Goal: Answer question/provide support: Answer question/provide support

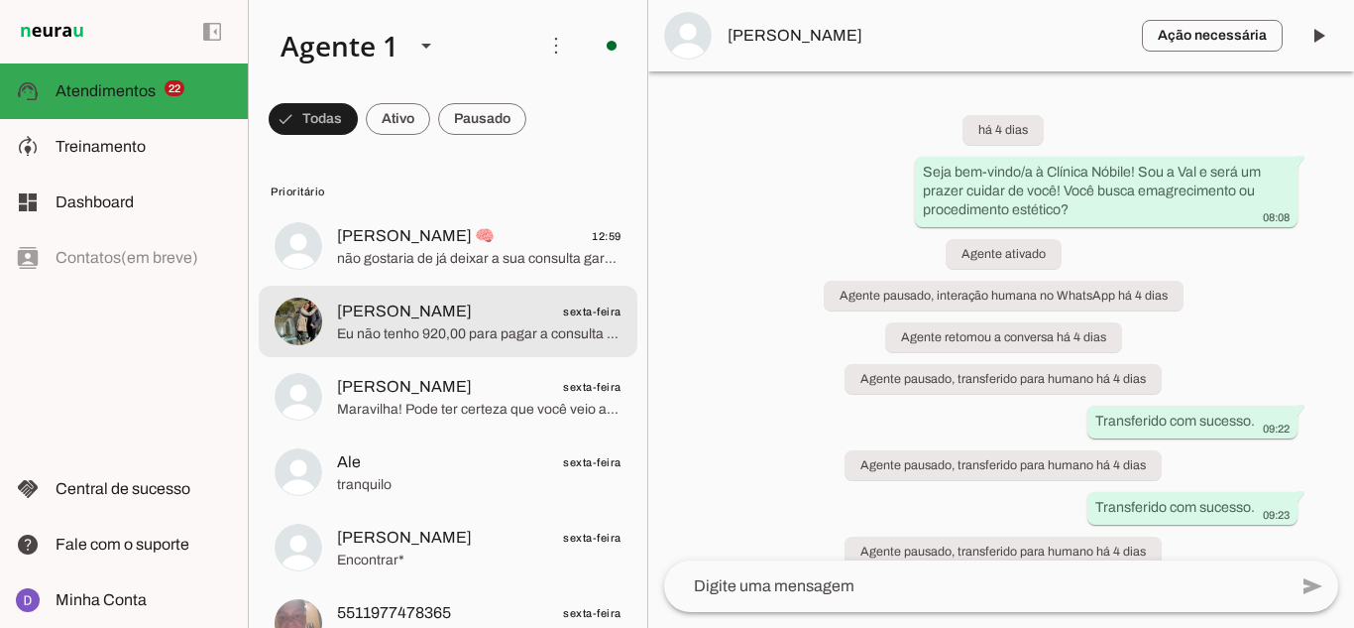
click at [536, 330] on span "Eu não tenho 920,00 para pagar a consulta mas queria muito que me ajudassem nes…" at bounding box center [479, 334] width 285 height 20
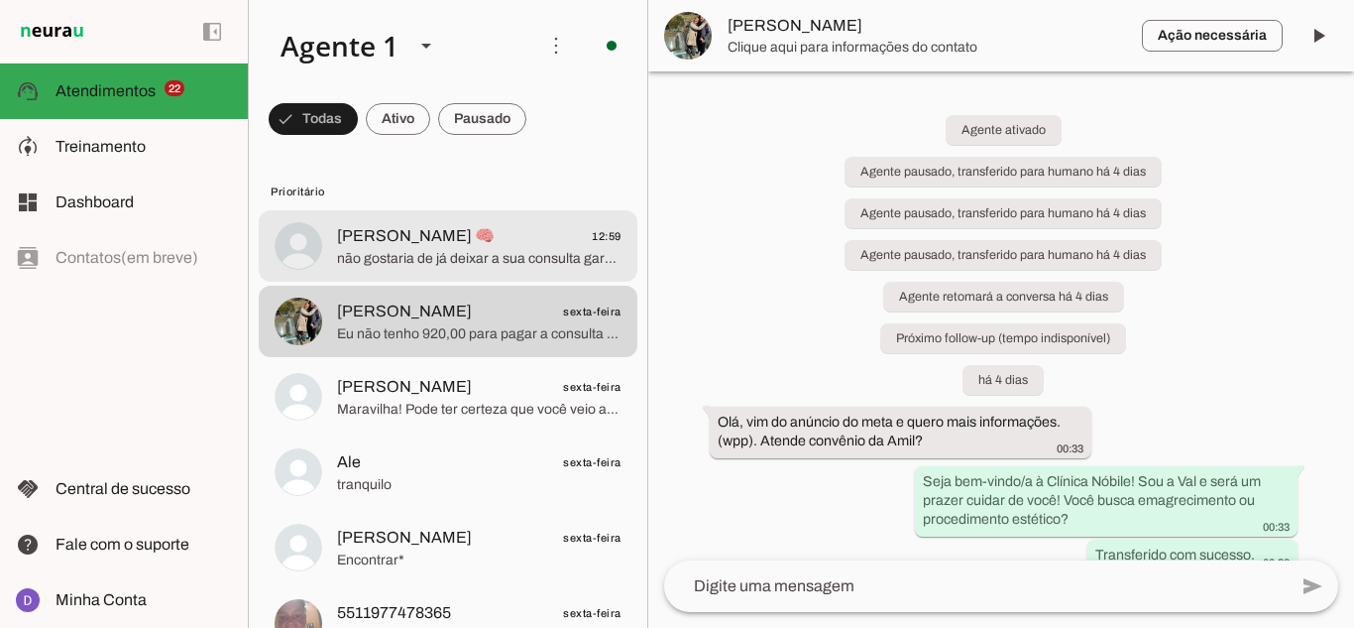
click at [397, 252] on span "não gostaria de já deixar a sua consulta garantida??" at bounding box center [479, 259] width 285 height 20
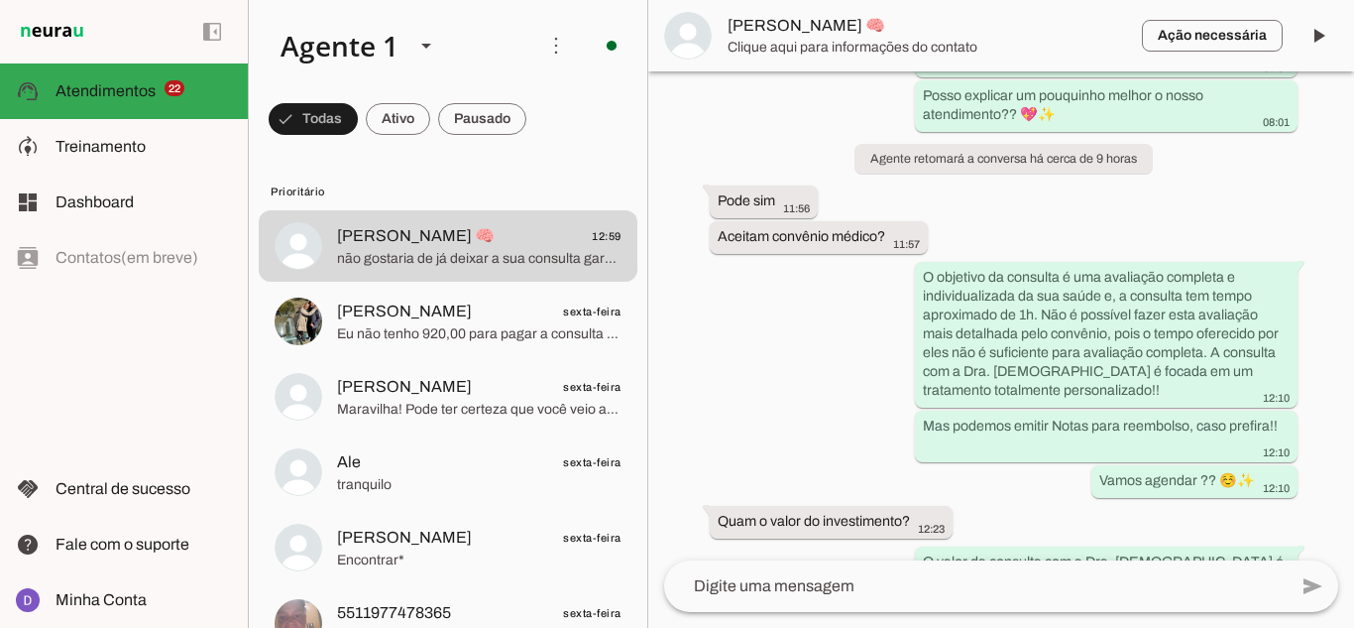
scroll to position [119, 0]
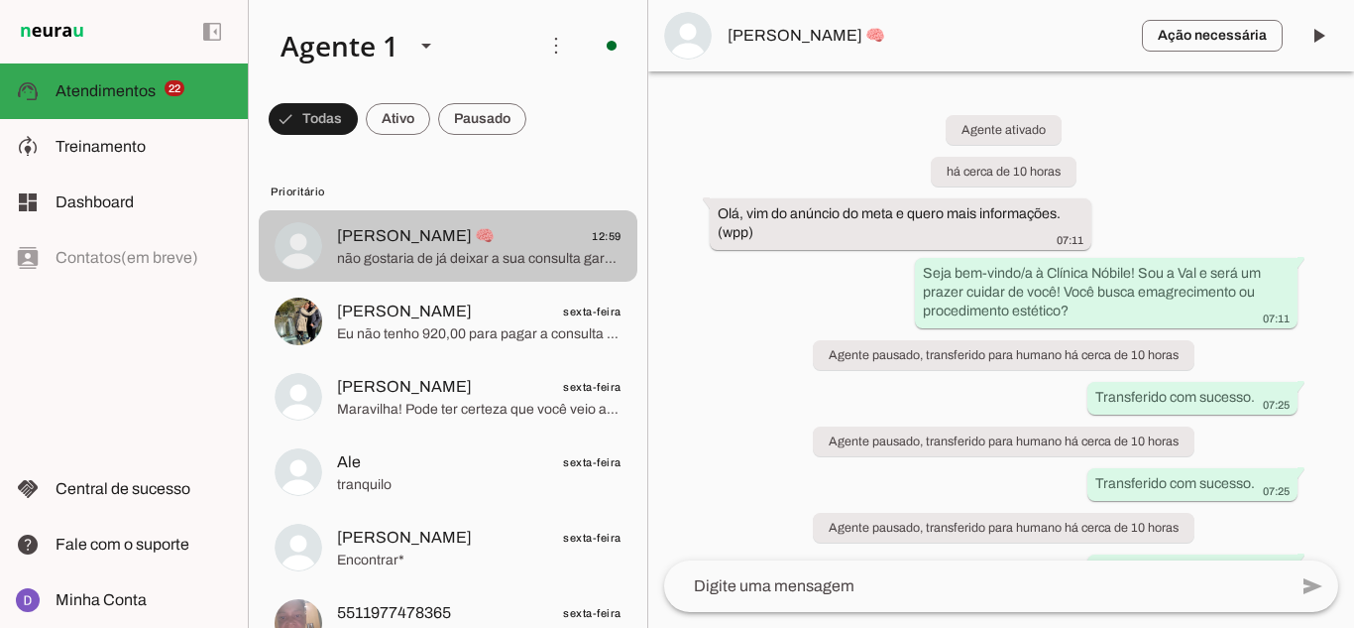
click at [430, 265] on span "não gostaria de já deixar a sua consulta garantida??" at bounding box center [479, 259] width 285 height 20
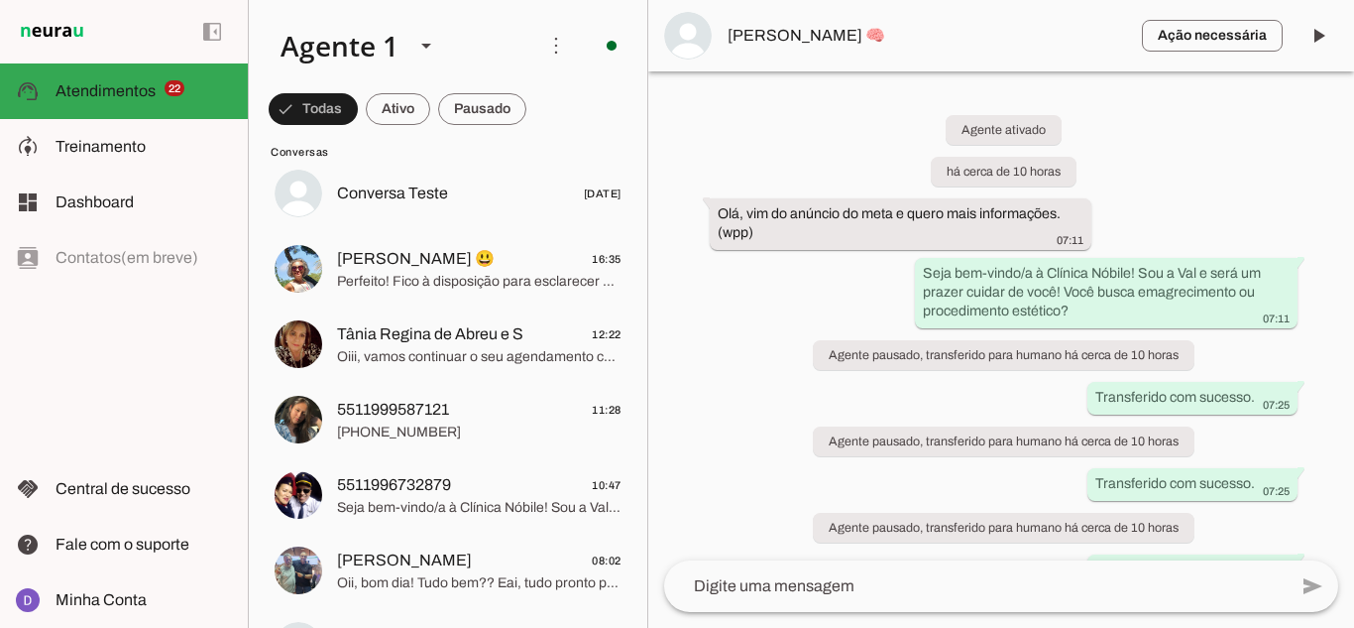
scroll to position [1784, 0]
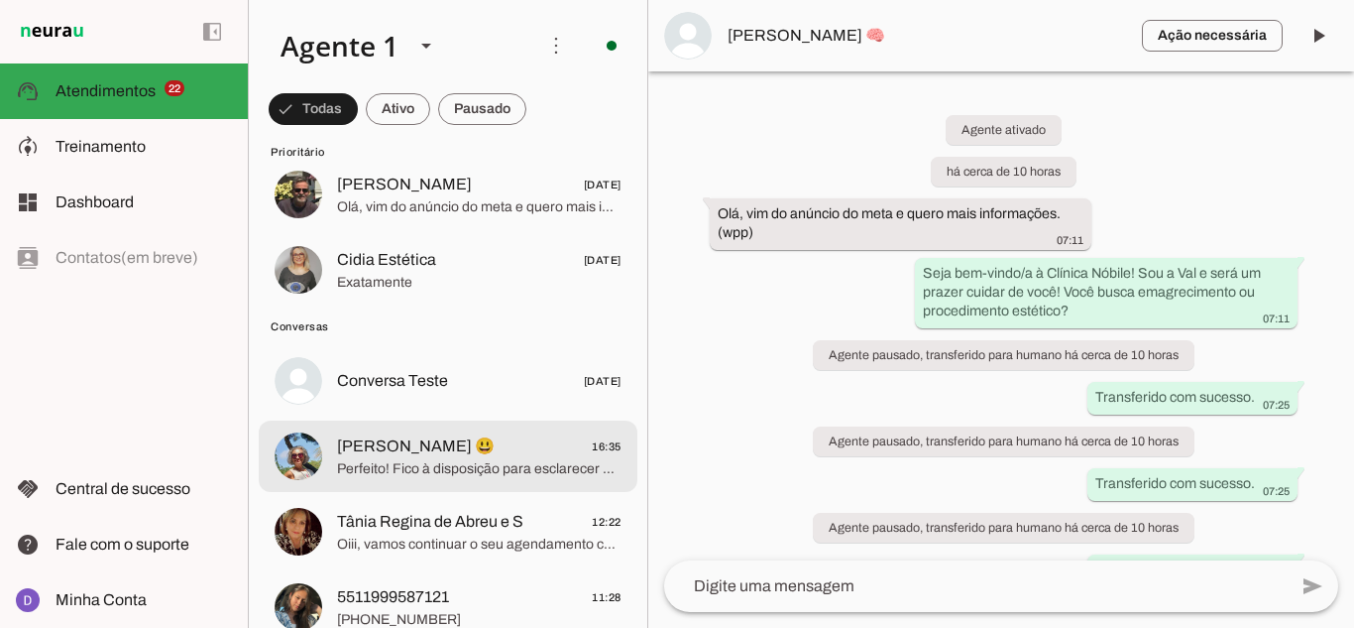
click at [465, 476] on span "Perfeito! Fico à disposição para esclarecer qualquer dúvida quando quiser. Lemb…" at bounding box center [479, 469] width 285 height 20
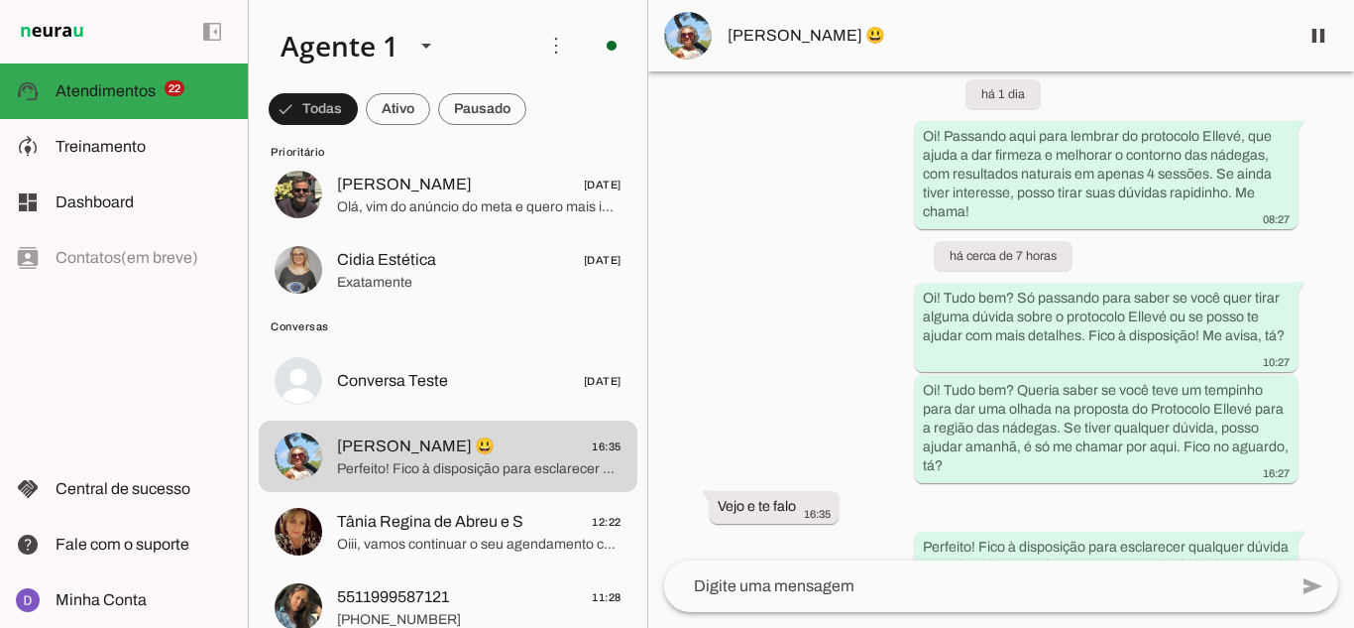
scroll to position [502, 0]
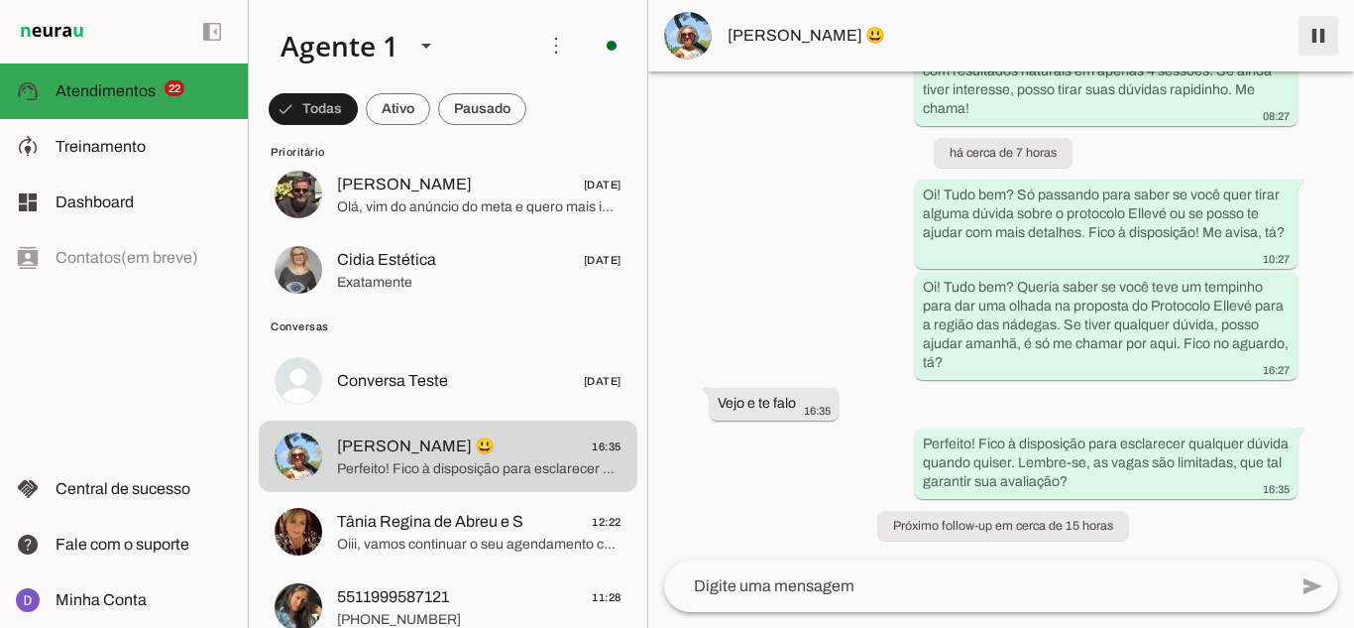
click at [1314, 24] on span at bounding box center [1319, 36] width 48 height 48
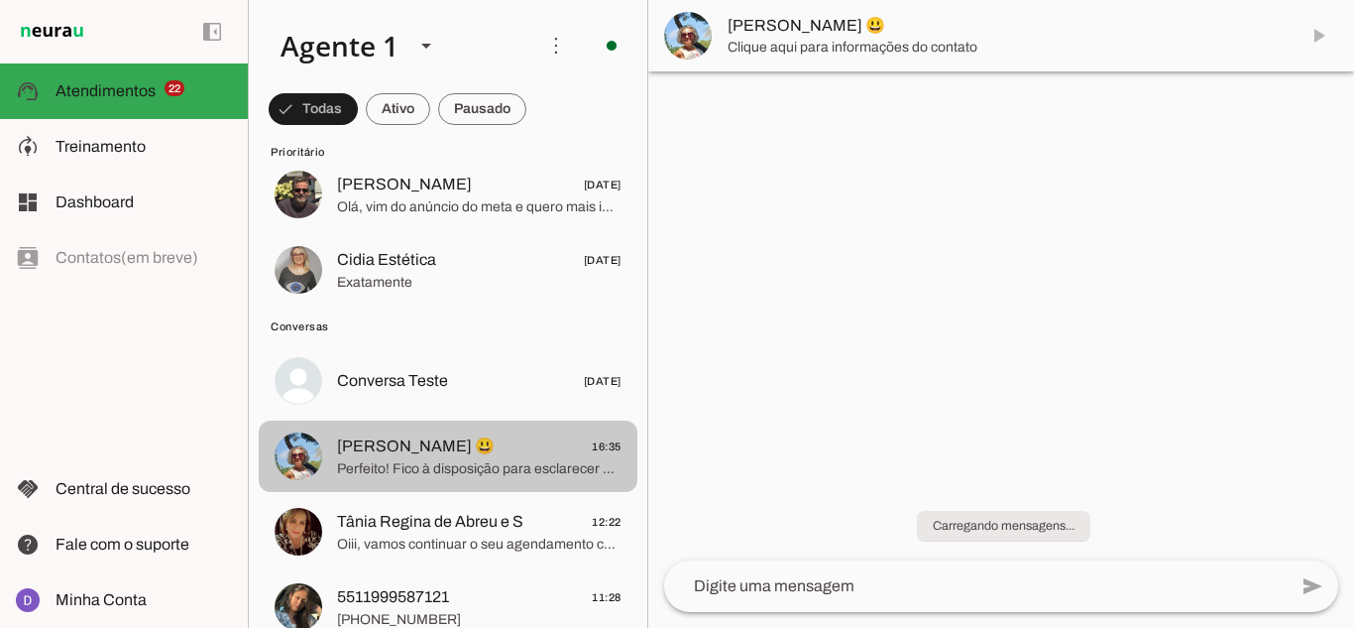
scroll to position [0, 0]
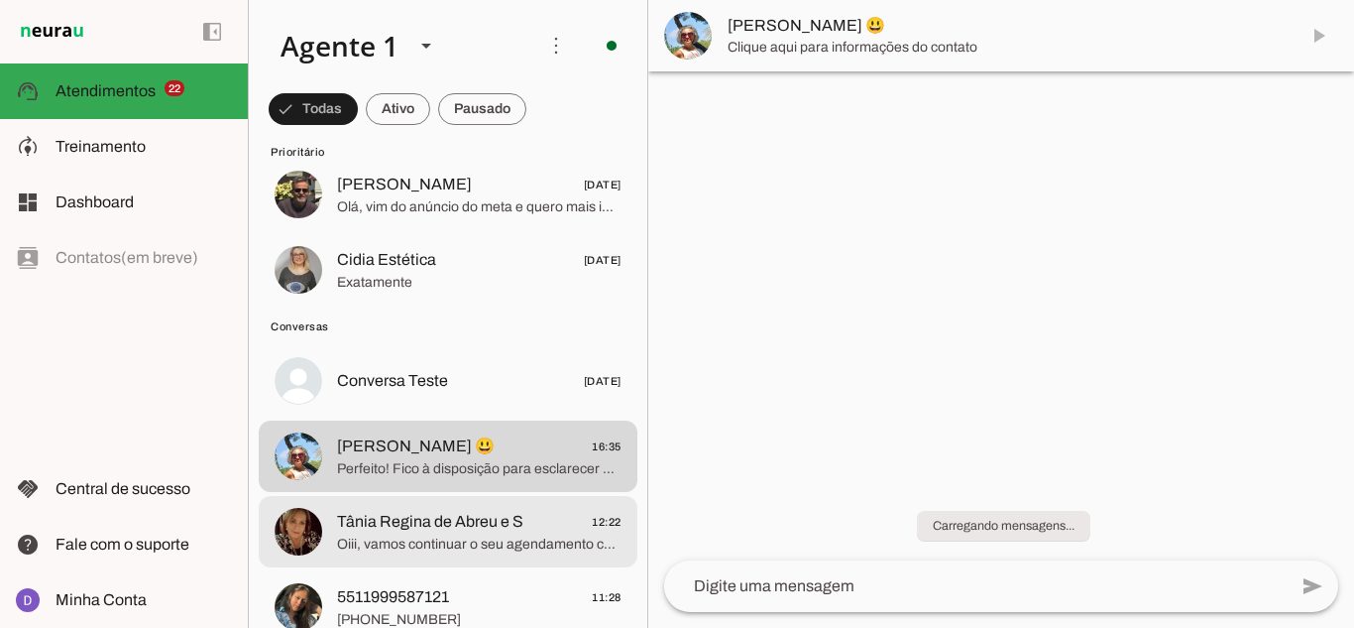
click at [416, 542] on span "Oiii, vamos continuar o seu agendamento com a Dra. Thais?? 🙏🏻" at bounding box center [479, 544] width 285 height 20
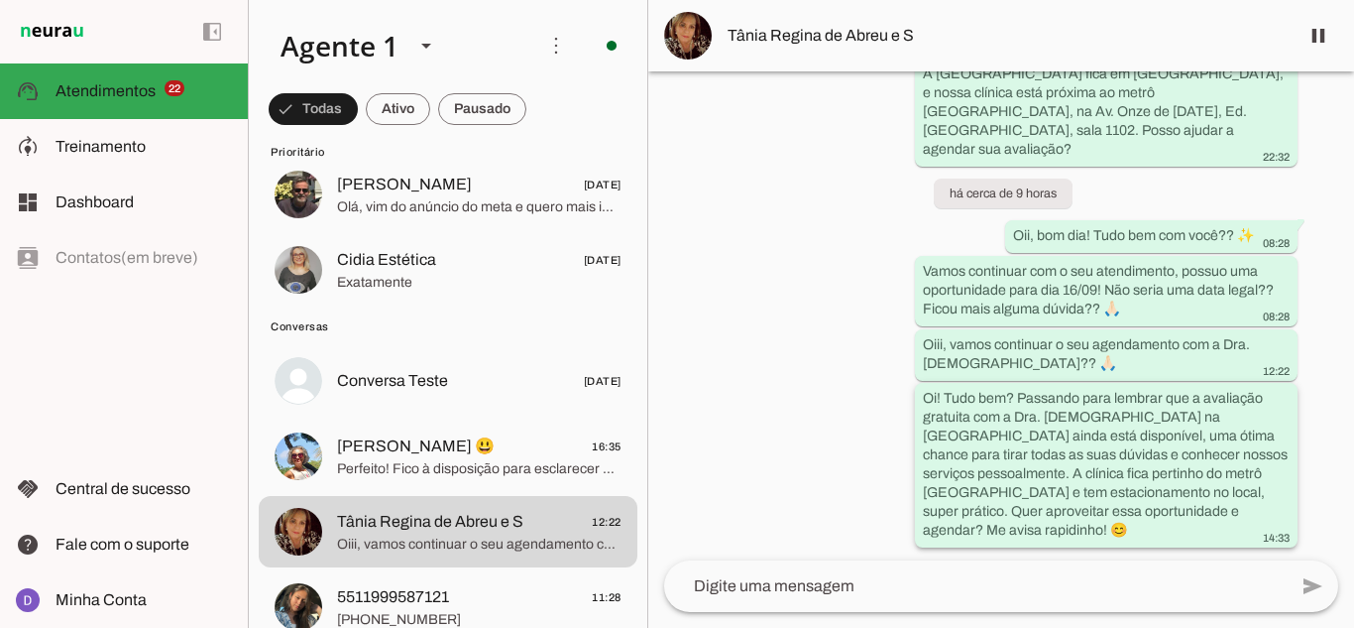
scroll to position [807, 0]
click at [1320, 48] on span at bounding box center [1319, 36] width 48 height 48
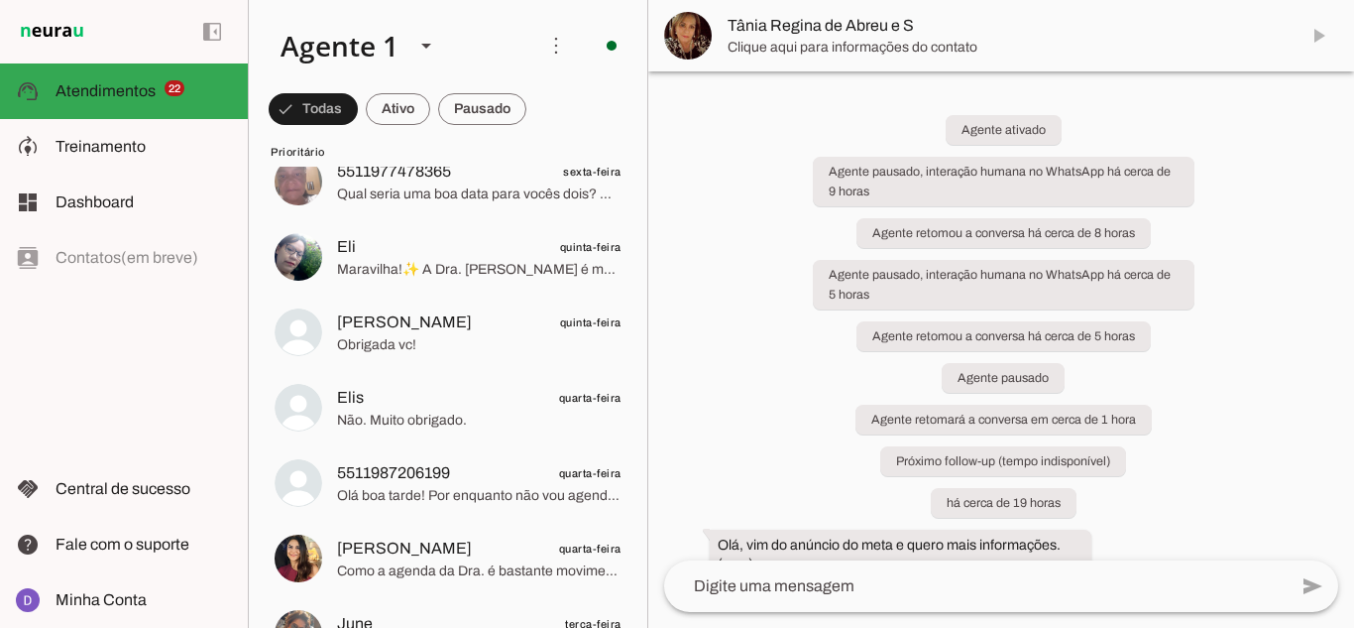
scroll to position [0, 0]
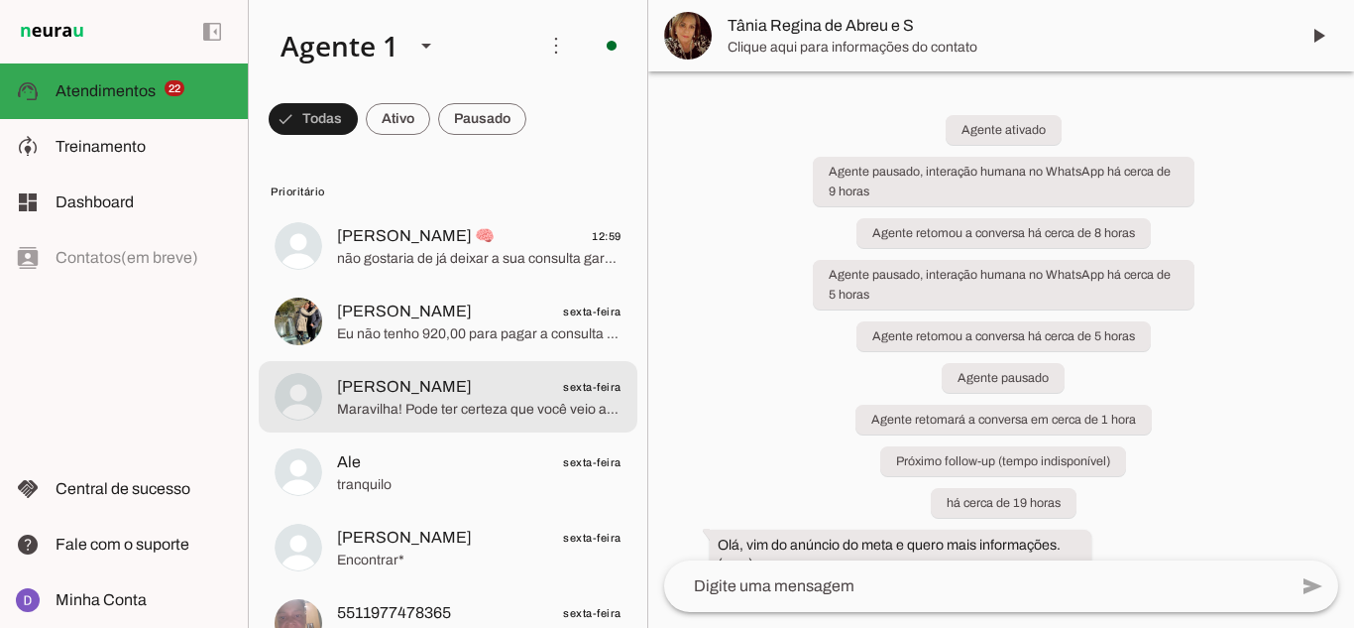
click at [443, 396] on span "[PERSON_NAME]" at bounding box center [404, 387] width 135 height 24
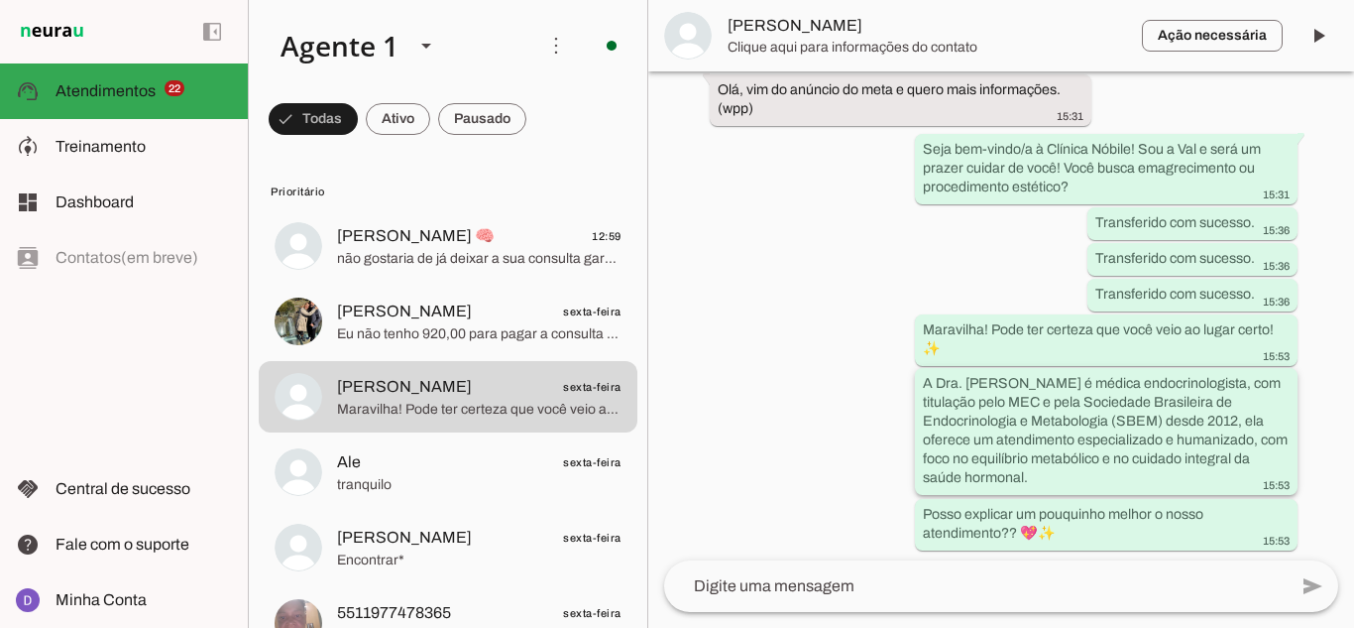
scroll to position [337, 0]
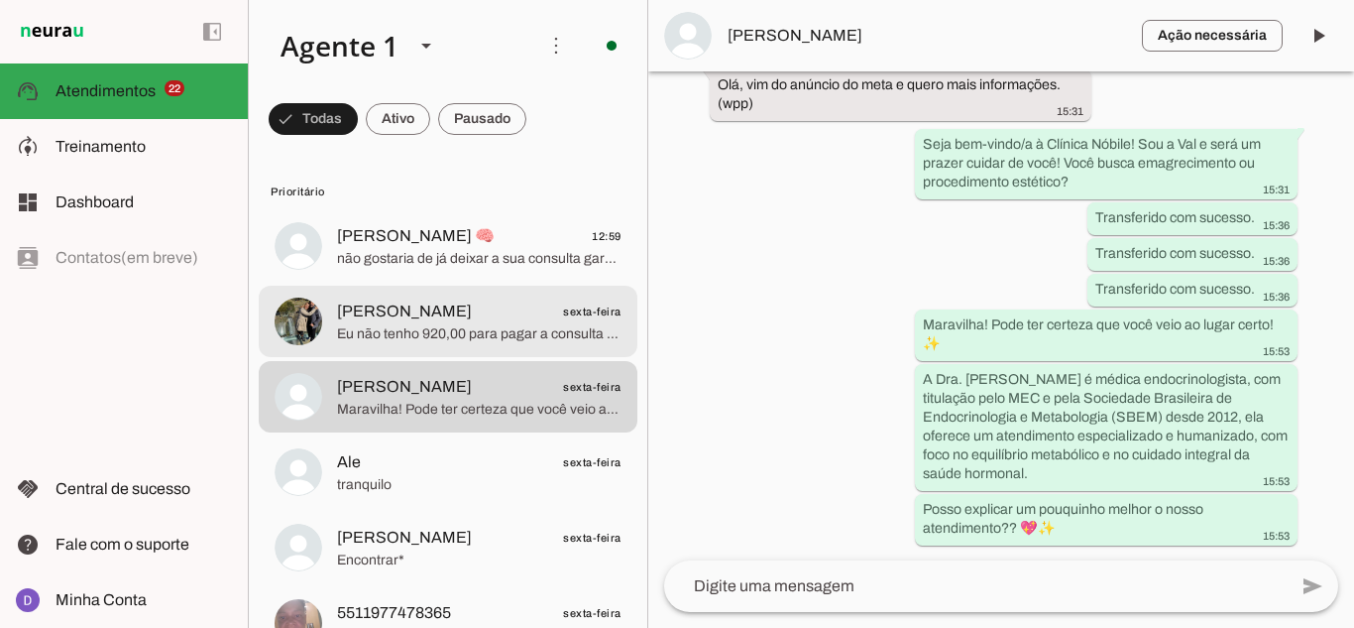
click at [399, 324] on span "Eu não tenho 920,00 para pagar a consulta mas queria muito que me ajudassem nes…" at bounding box center [479, 334] width 285 height 20
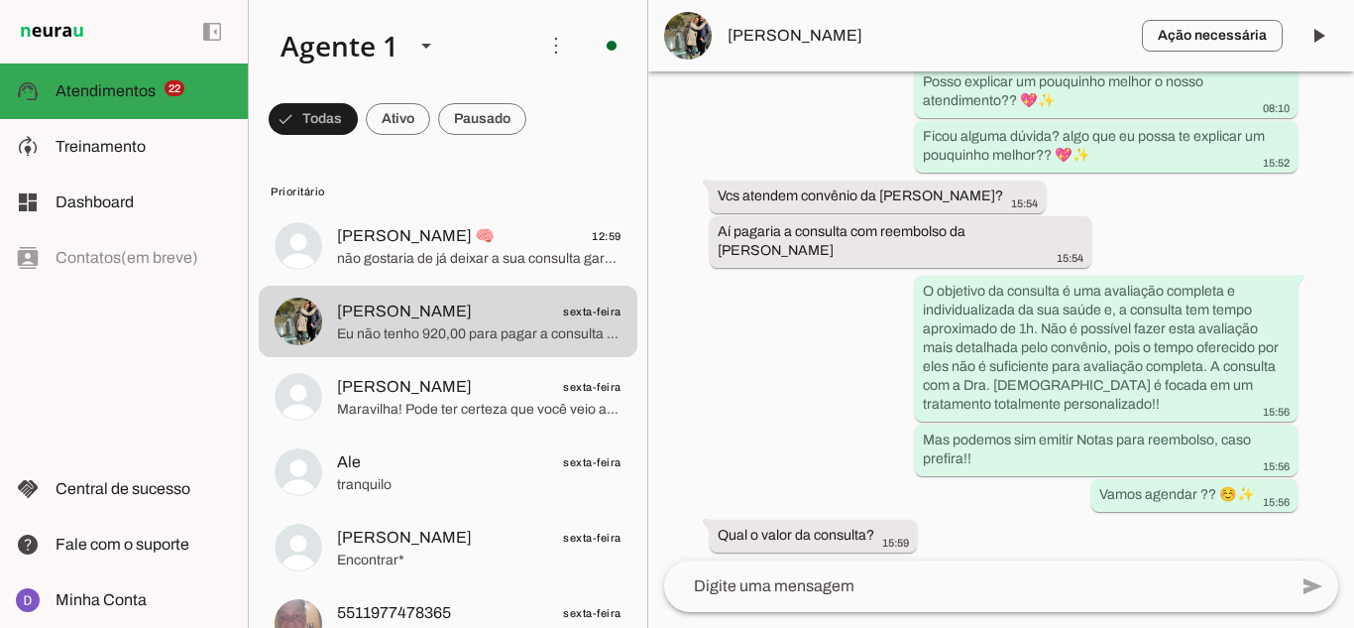
scroll to position [721, 0]
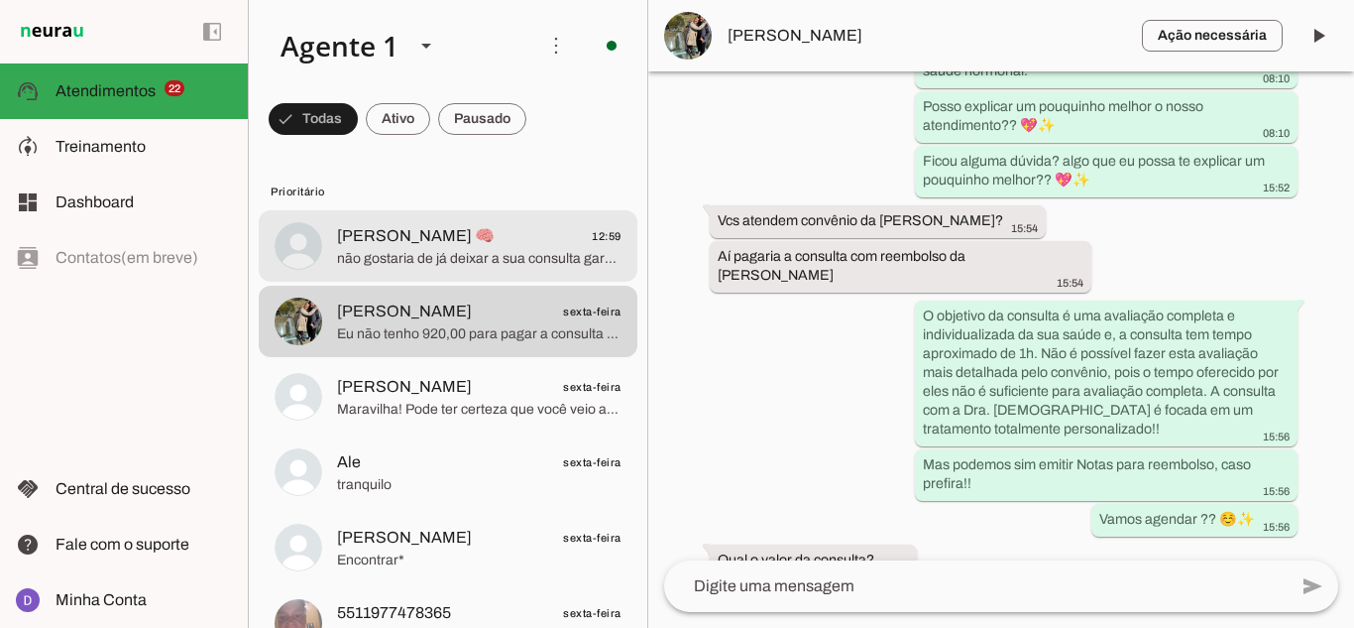
click at [389, 263] on span "não gostaria de já deixar a sua consulta garantida??" at bounding box center [479, 259] width 285 height 20
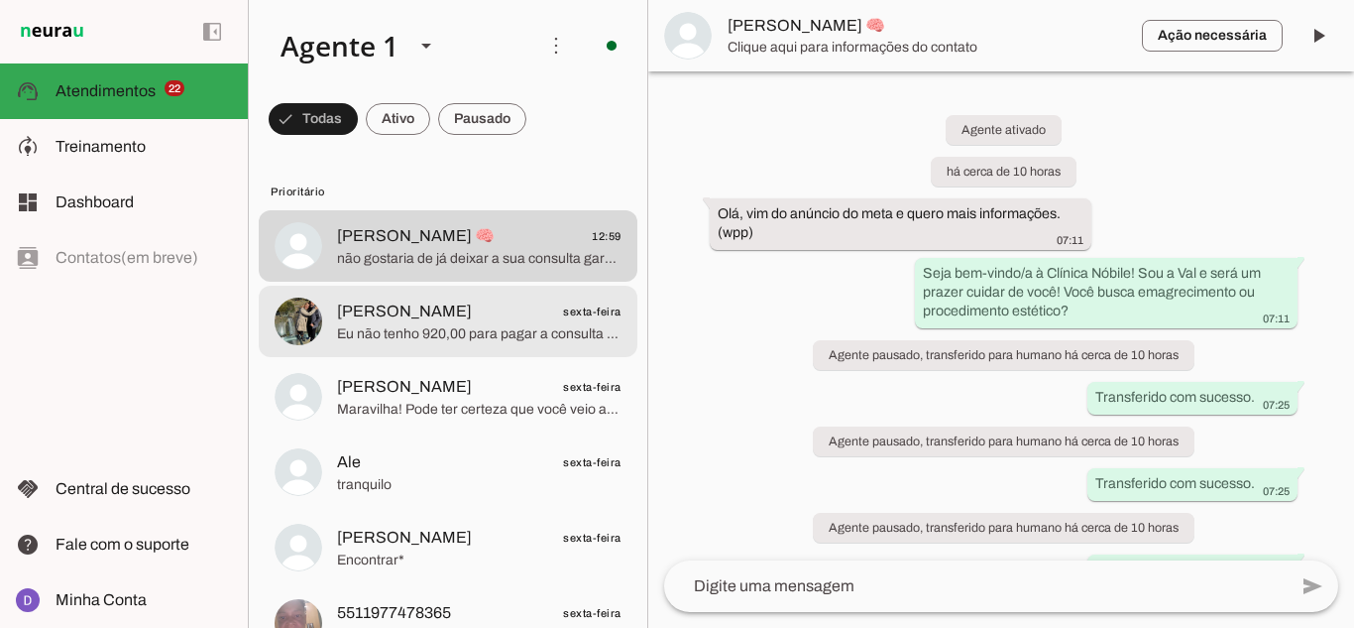
click at [436, 340] on span "Eu não tenho 920,00 para pagar a consulta mas queria muito que me ajudassem nes…" at bounding box center [479, 334] width 285 height 20
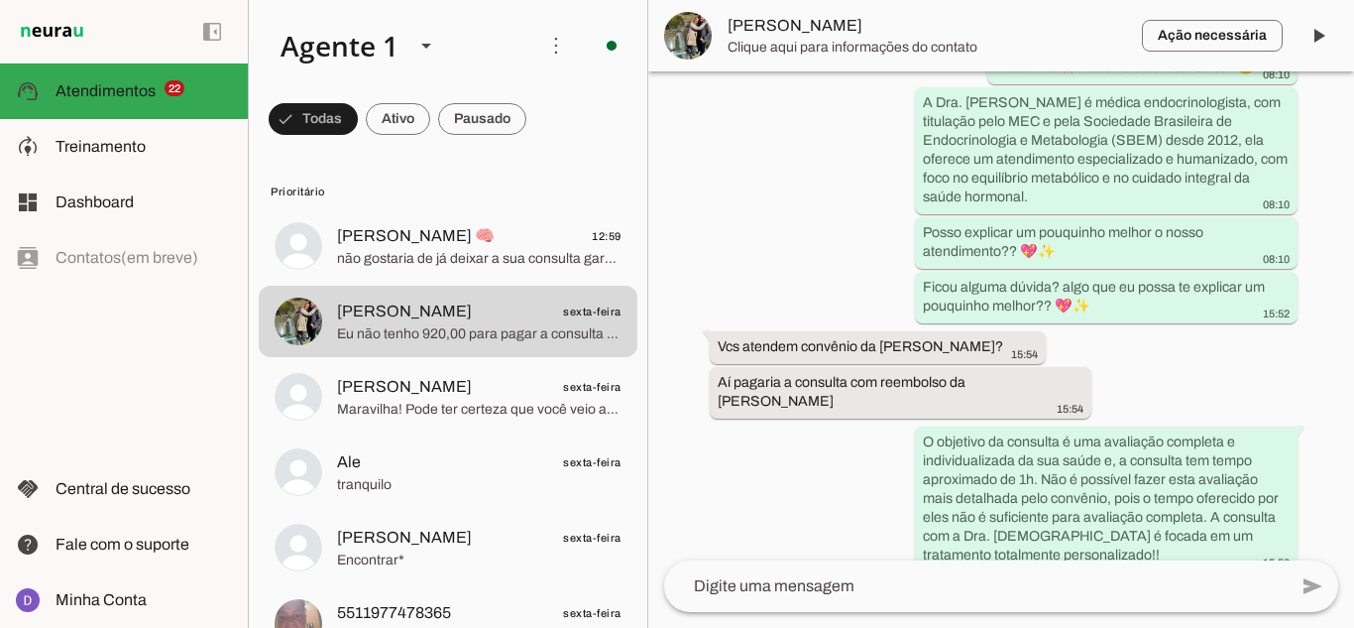
scroll to position [1018, 0]
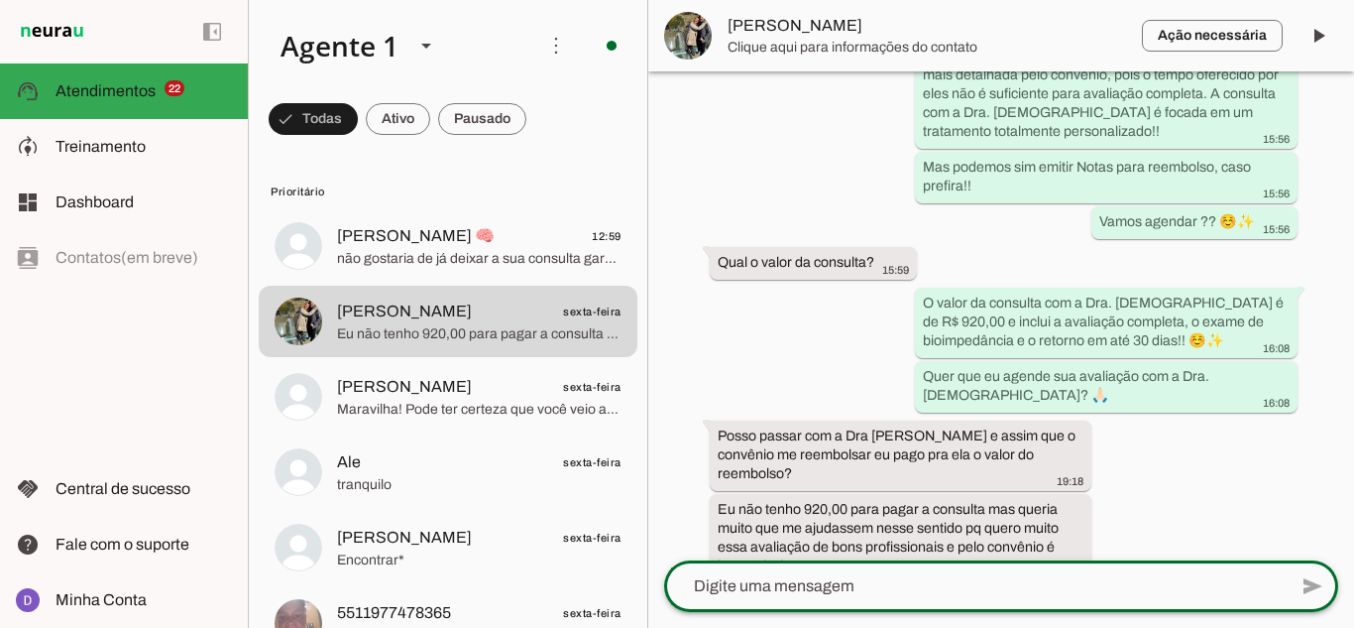
click at [930, 595] on textarea at bounding box center [975, 586] width 623 height 24
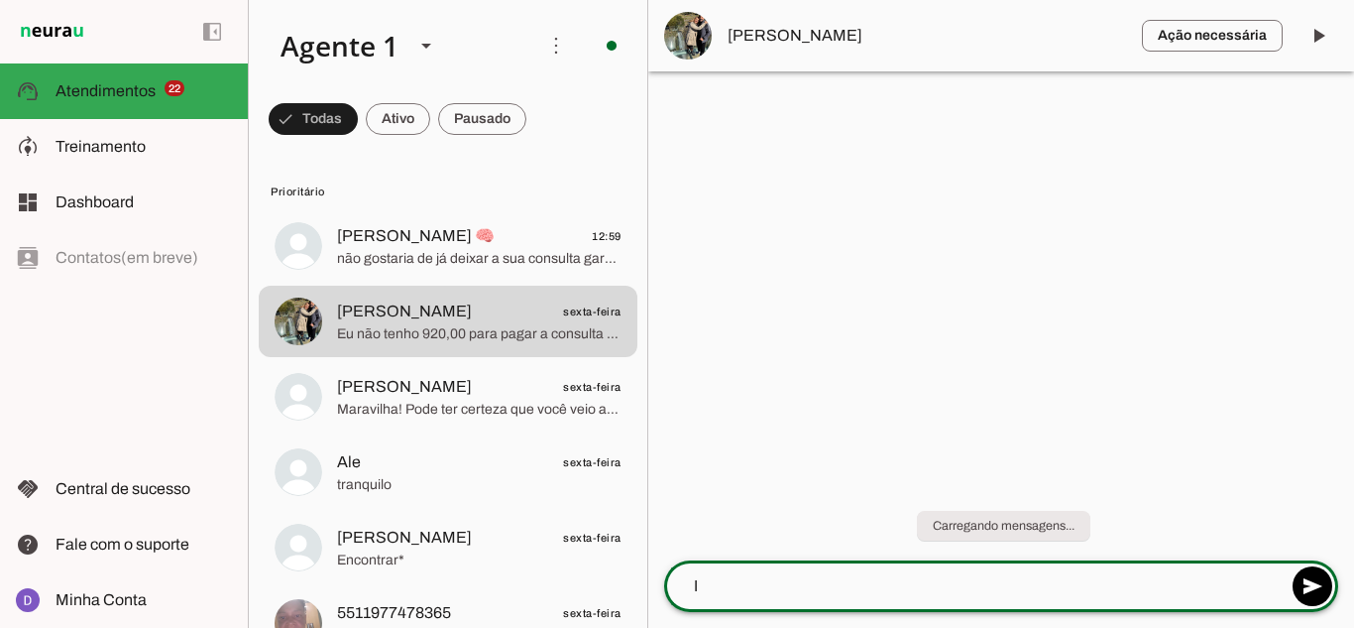
scroll to position [0, 0]
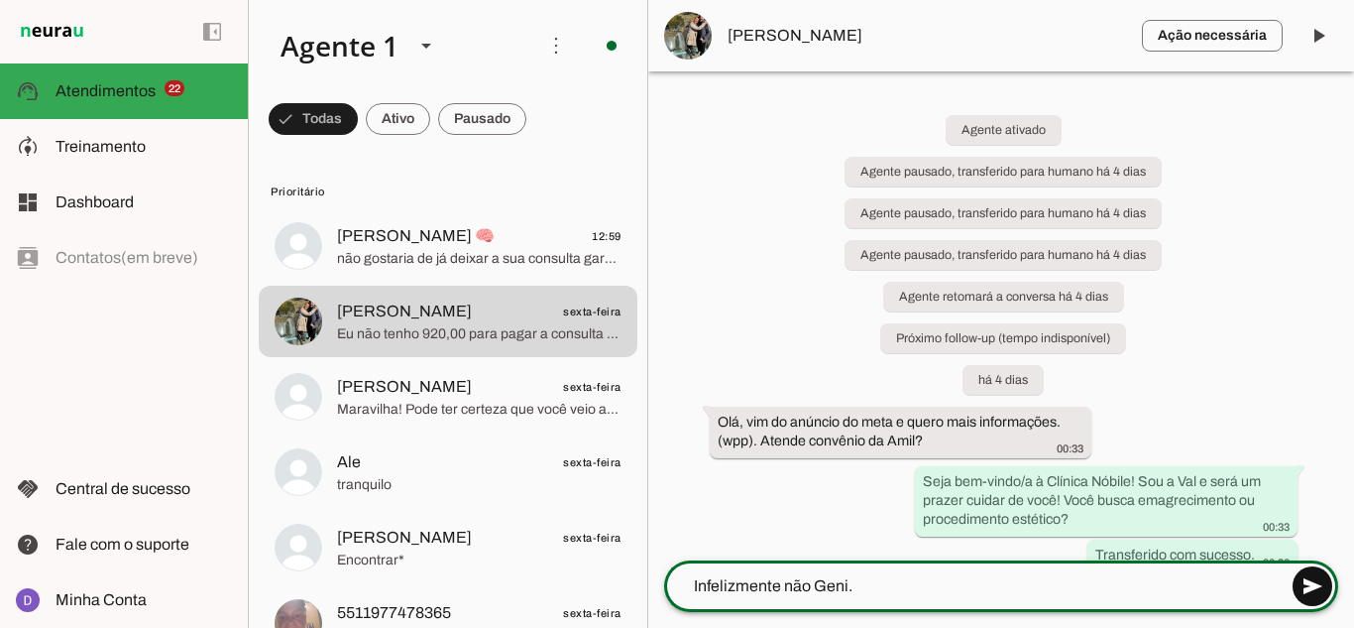
type textarea "Infelizmente não Geni."
type md-outlined-text-field "Infelizmente não Geni."
click at [1306, 586] on span at bounding box center [1313, 586] width 48 height 48
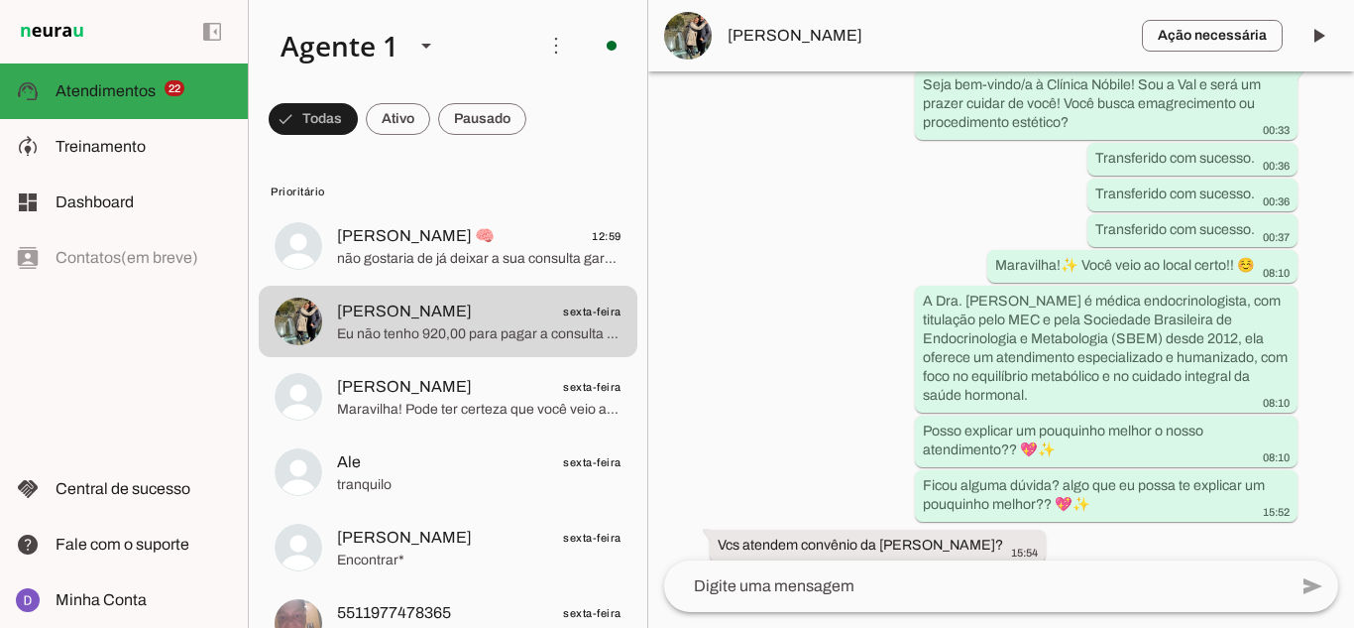
scroll to position [1104, 0]
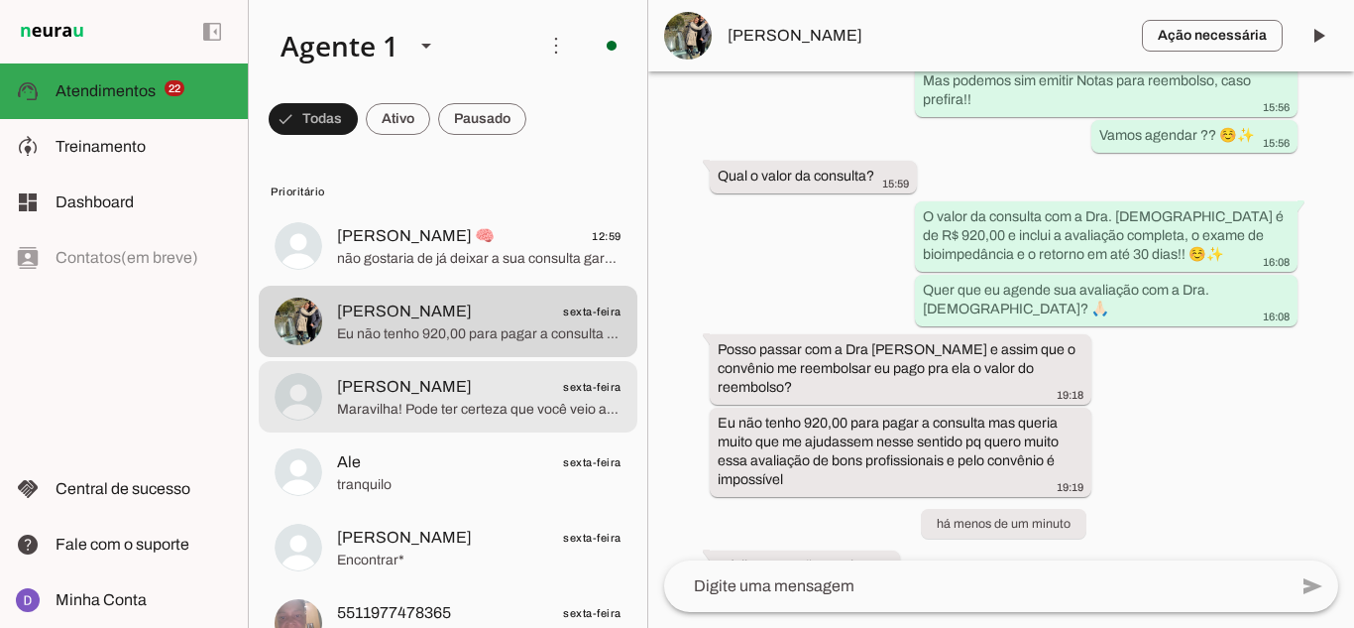
click at [394, 398] on span "[PERSON_NAME]" at bounding box center [404, 387] width 135 height 24
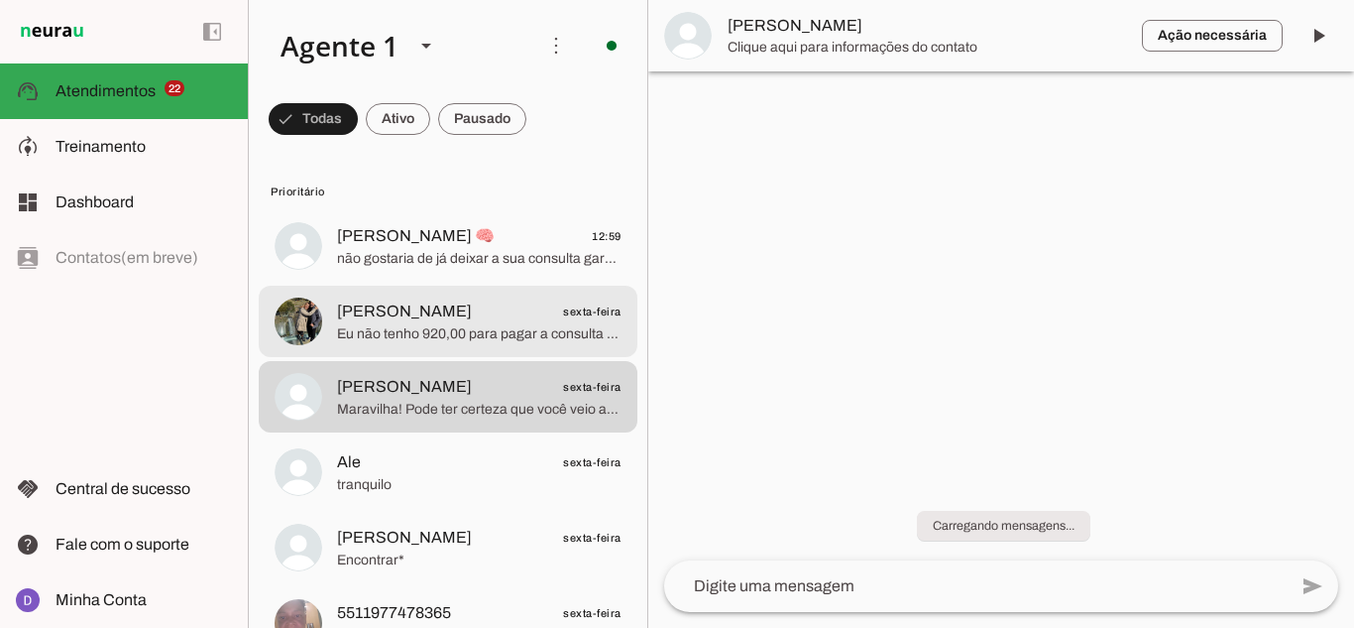
click at [409, 340] on span "Eu não tenho 920,00 para pagar a consulta mas queria muito que me ajudassem nes…" at bounding box center [479, 334] width 285 height 20
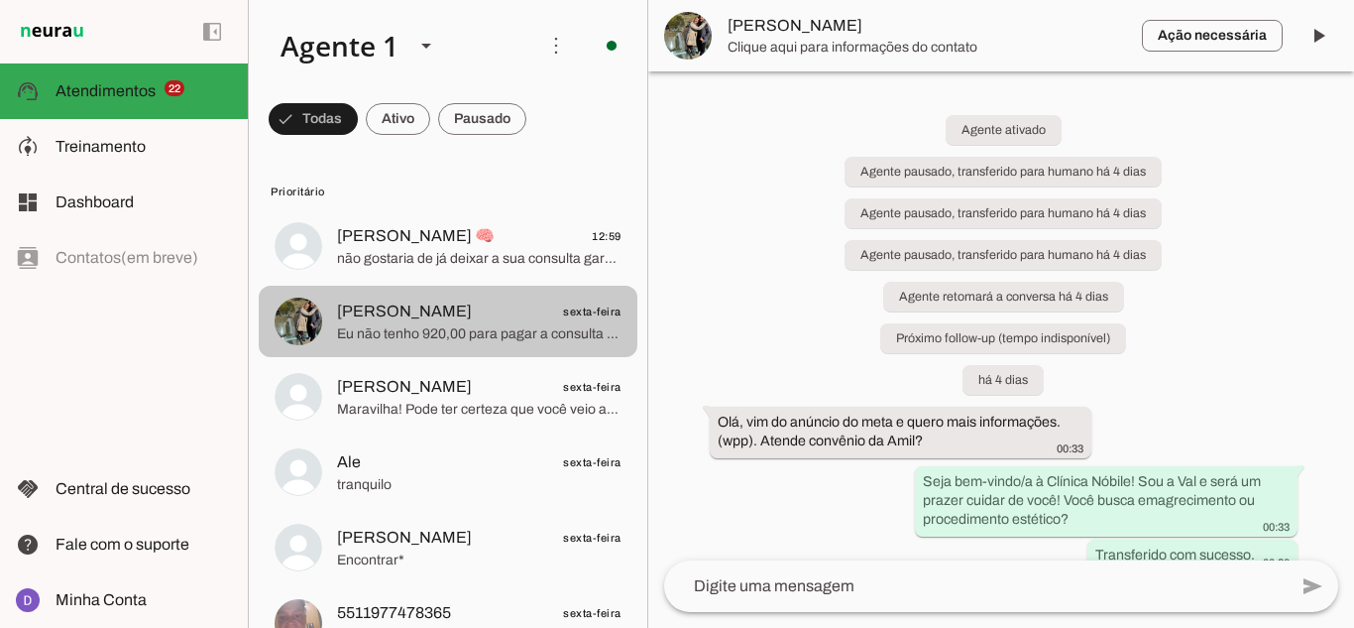
scroll to position [1104, 0]
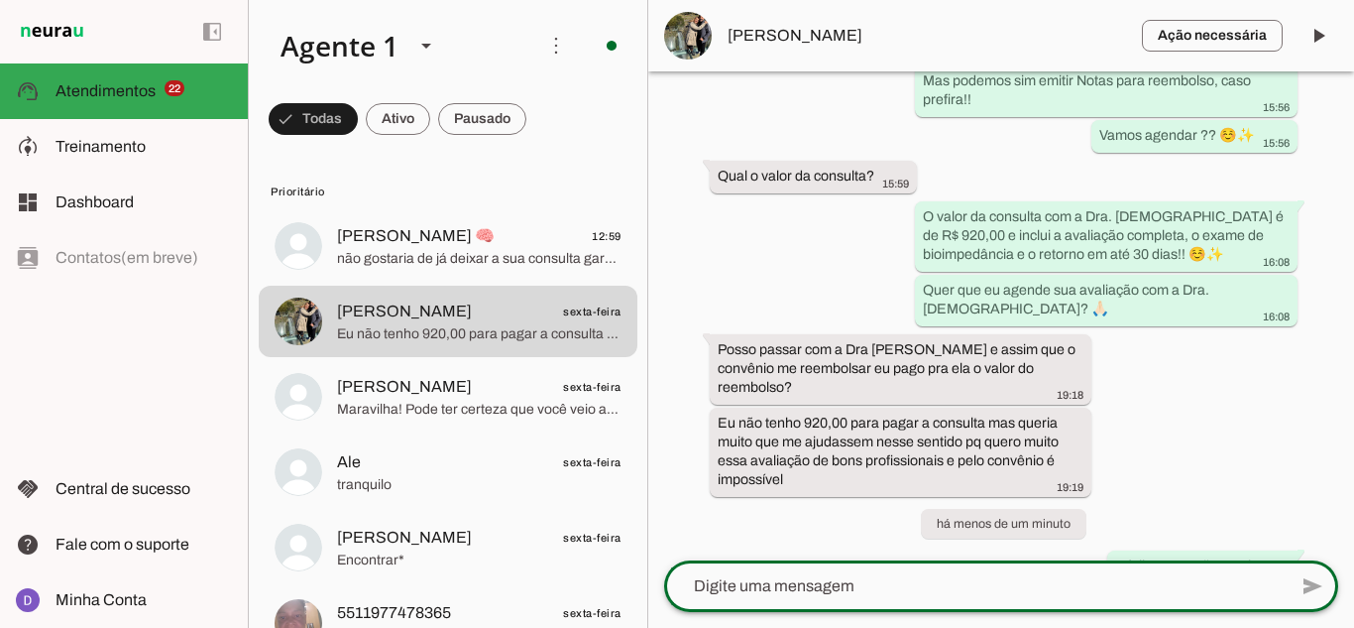
click at [814, 593] on textarea at bounding box center [975, 586] width 623 height 24
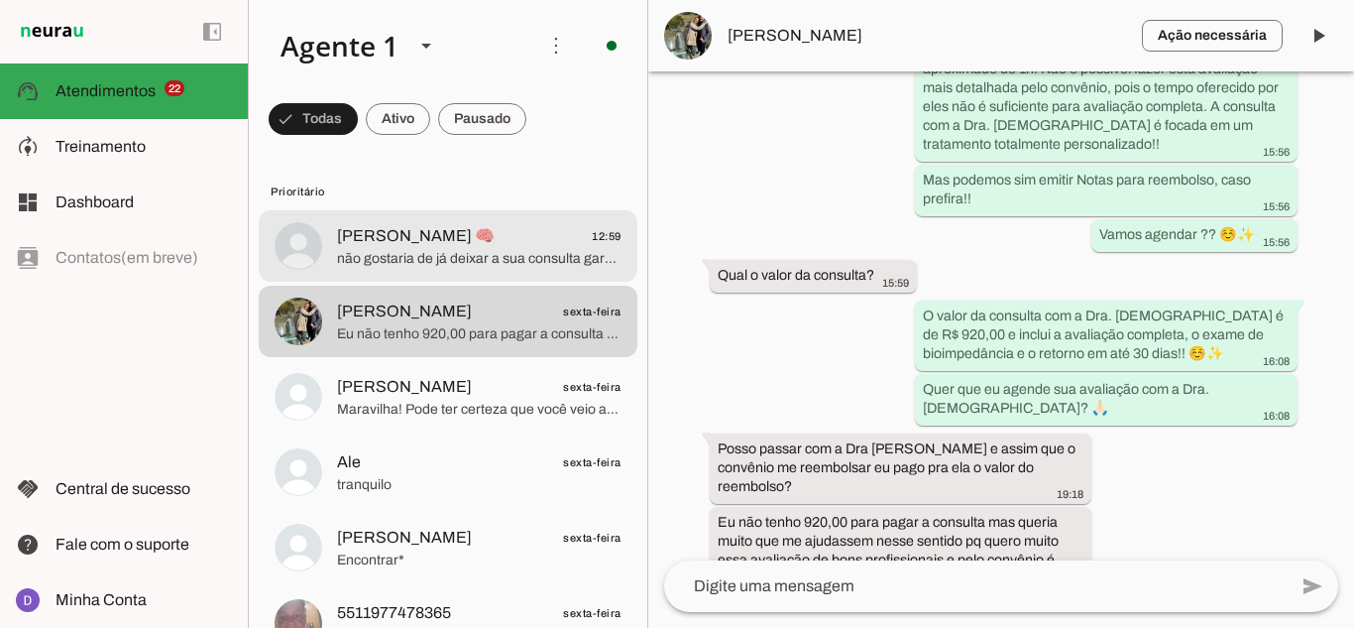
click at [378, 263] on span "não gostaria de já deixar a sua consulta garantida??" at bounding box center [479, 259] width 285 height 20
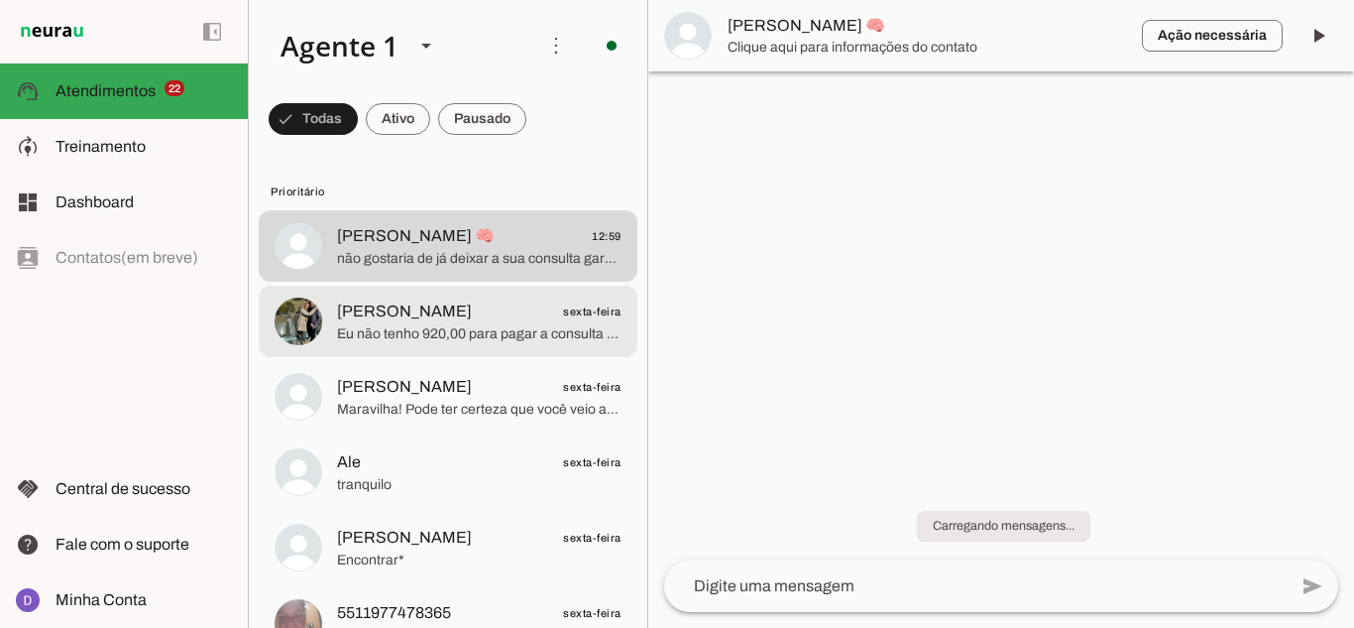
scroll to position [1107, 0]
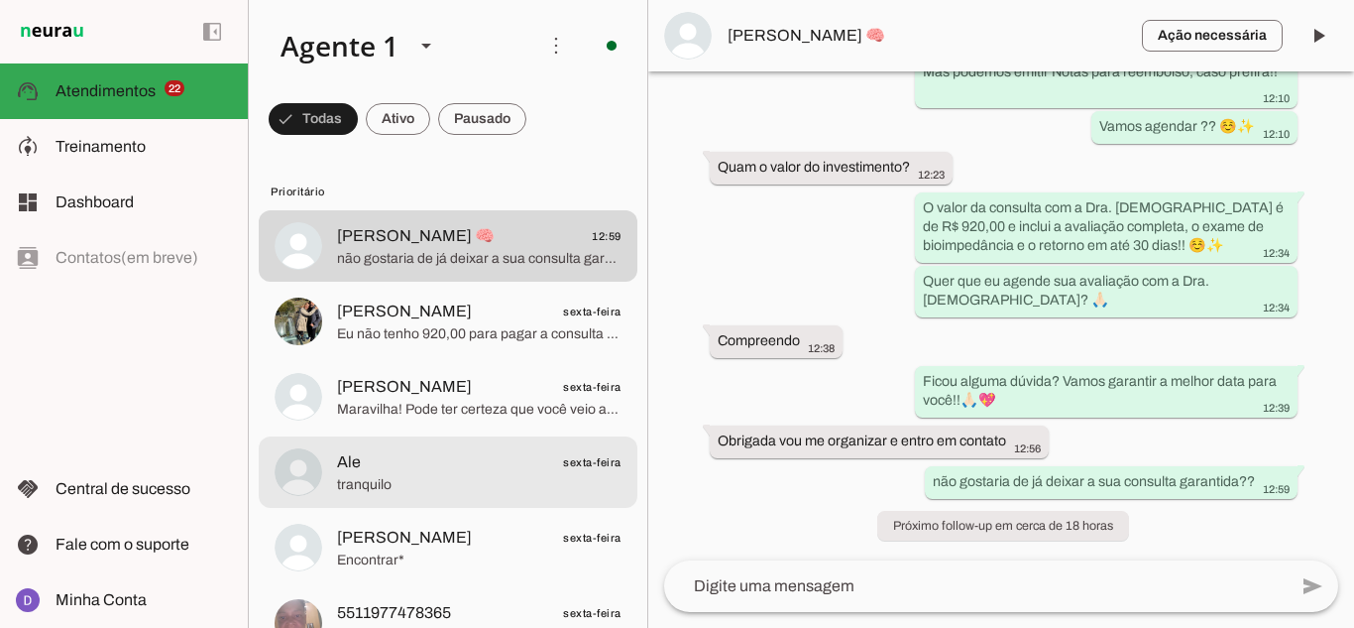
click at [424, 492] on span "tranquilo" at bounding box center [479, 485] width 285 height 20
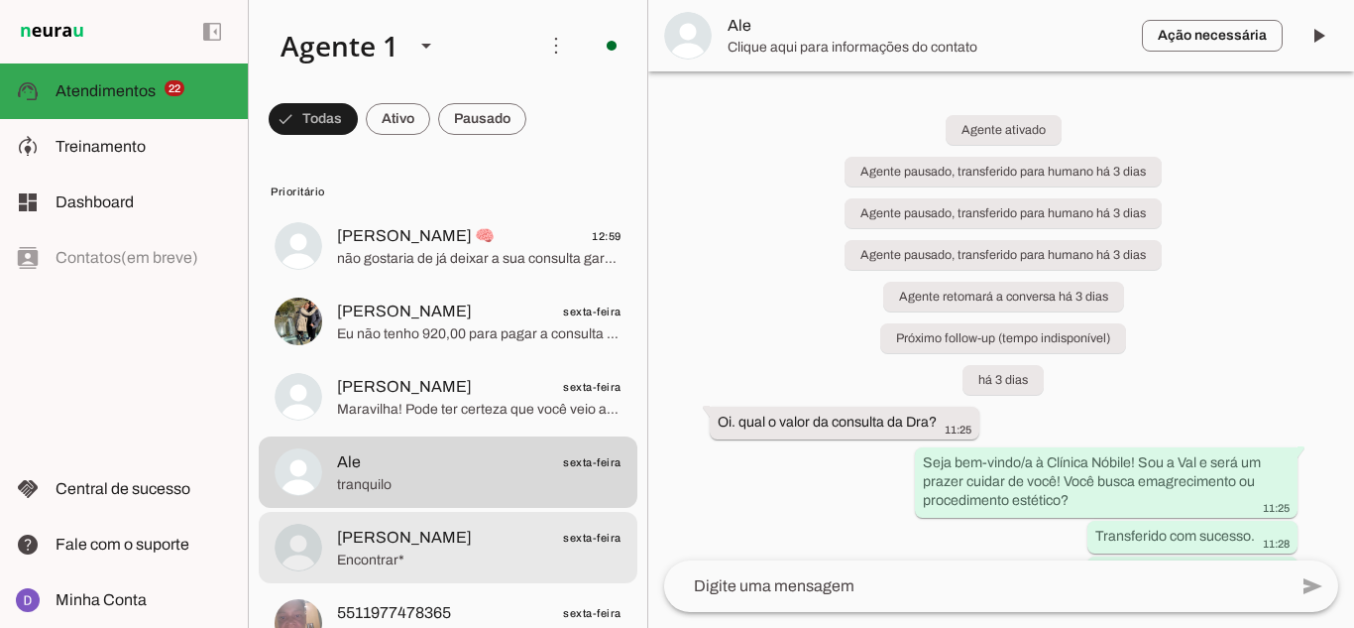
click at [419, 540] on span "Maria Alice sexta-feira" at bounding box center [479, 537] width 285 height 25
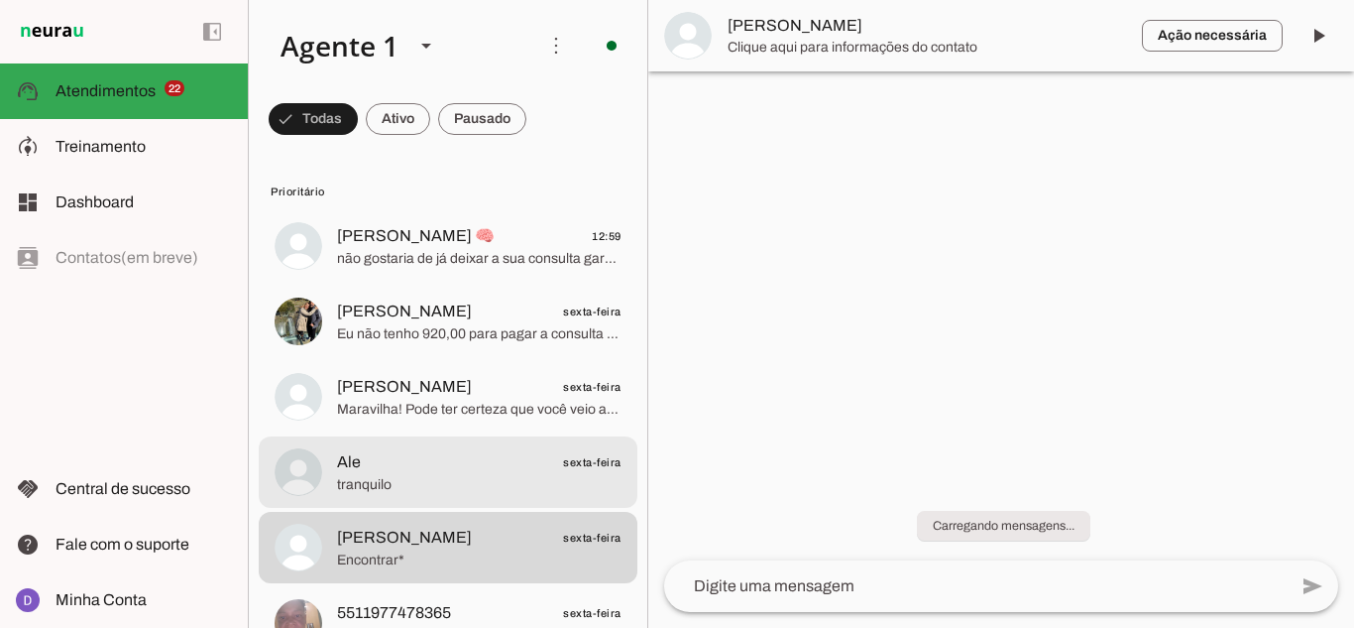
click at [420, 458] on span "Ale sexta-feira" at bounding box center [479, 462] width 285 height 25
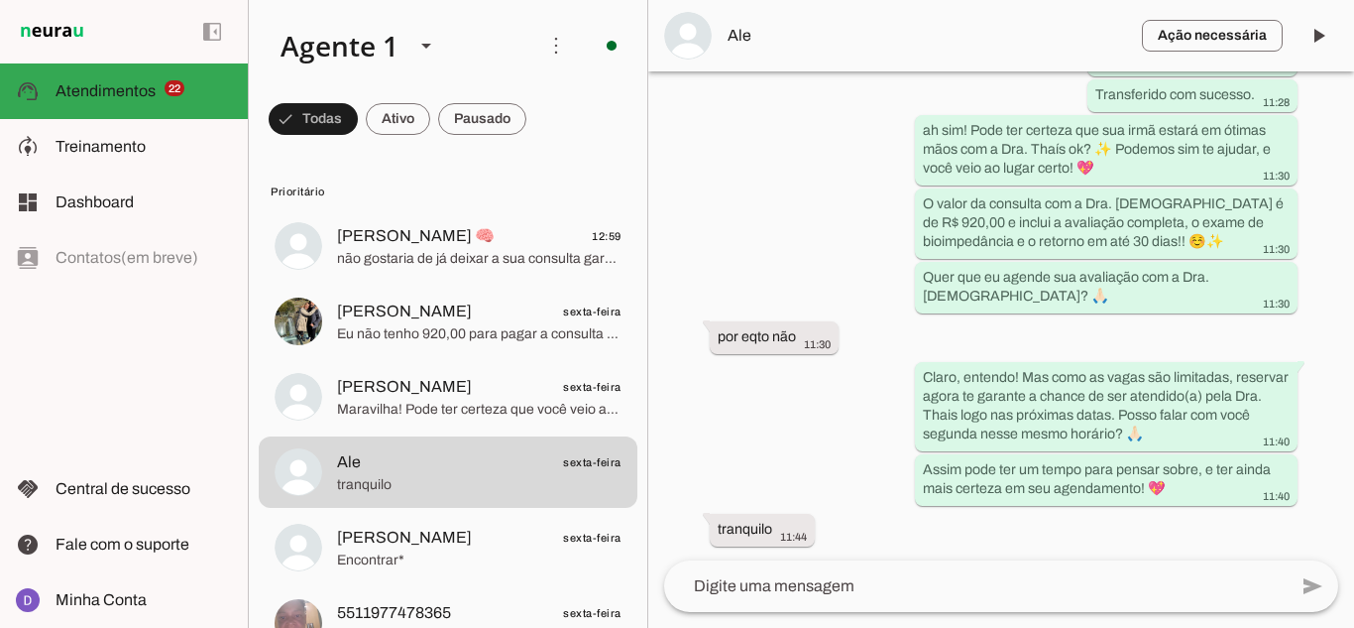
scroll to position [514, 0]
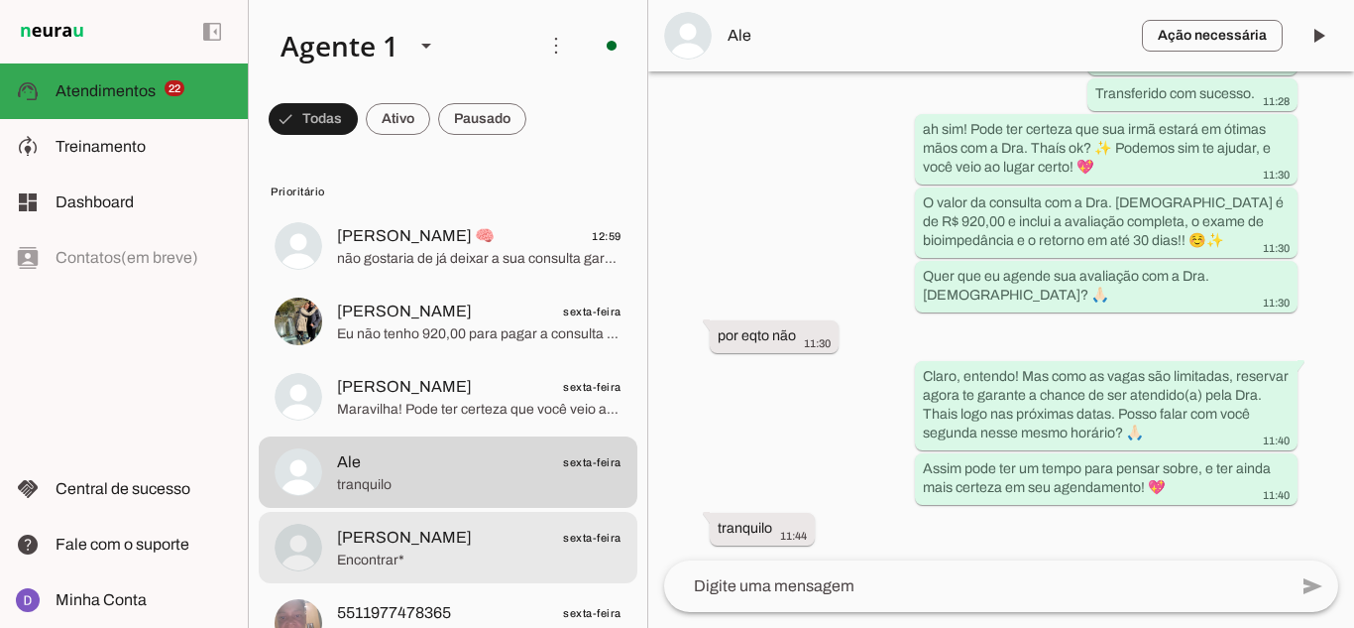
click at [370, 544] on span "[PERSON_NAME]" at bounding box center [404, 537] width 135 height 24
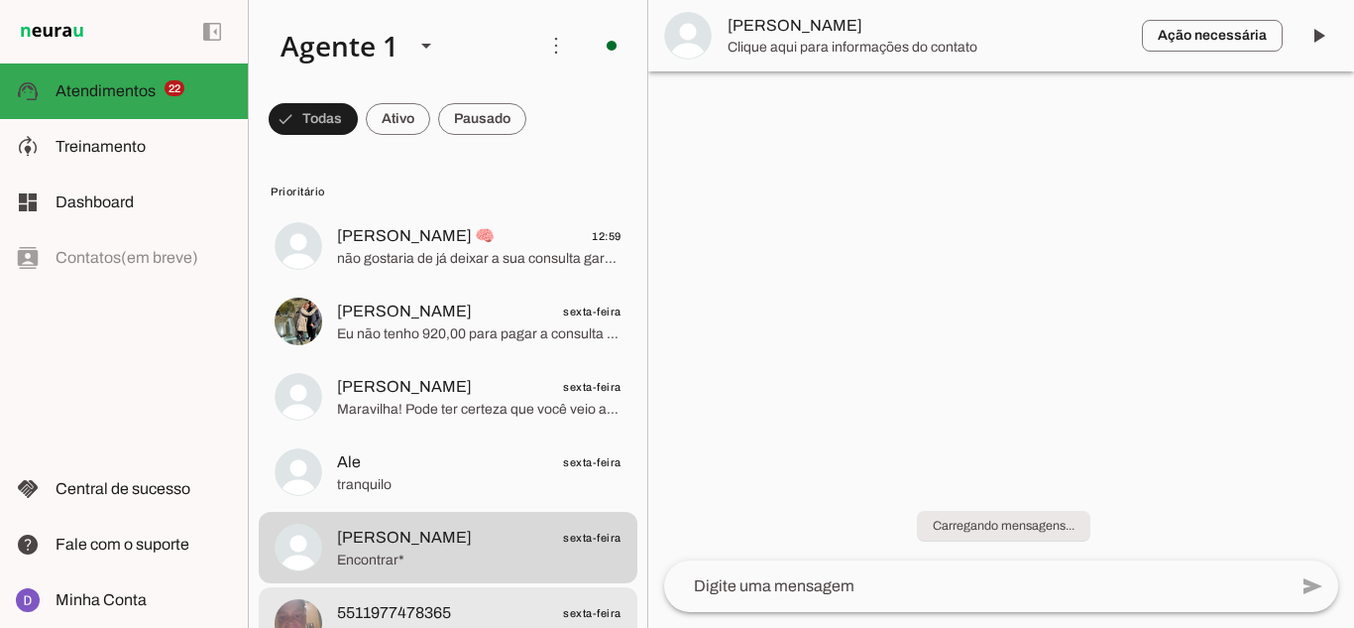
click at [406, 282] on md-item "5511977478365 sexta-feira Qual seria uma boa data para vocês dois? 🙏🏻☺️" at bounding box center [448, 245] width 379 height 71
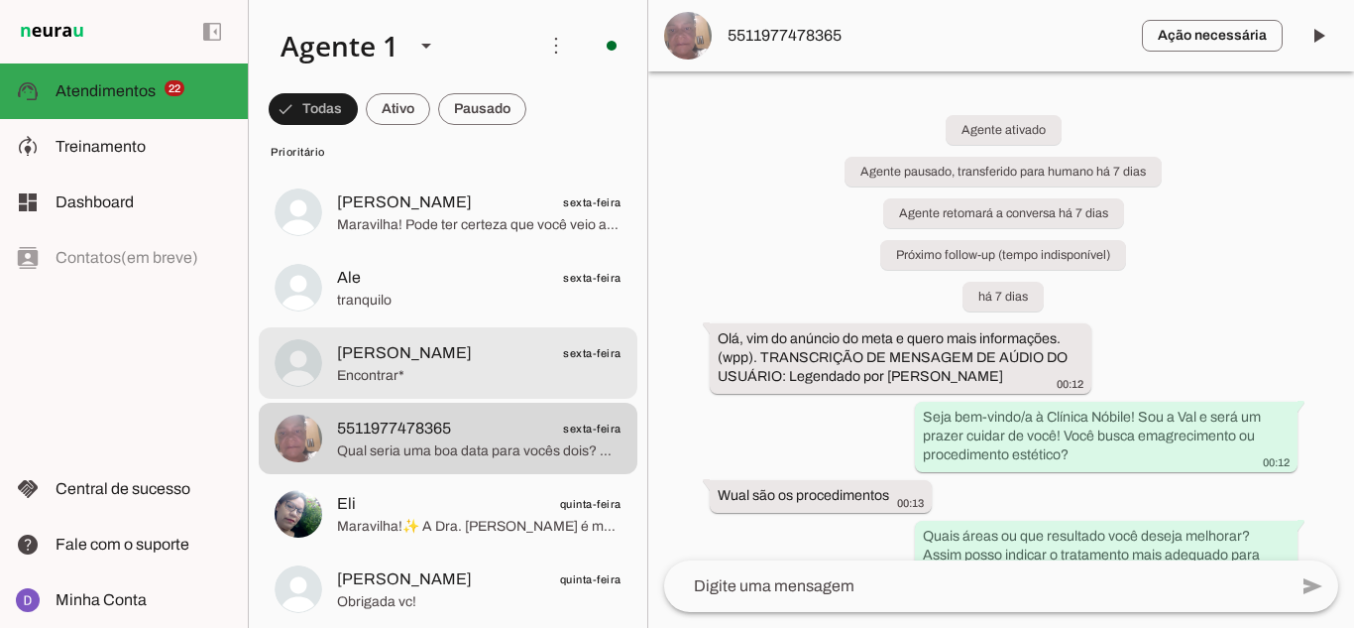
scroll to position [198, 0]
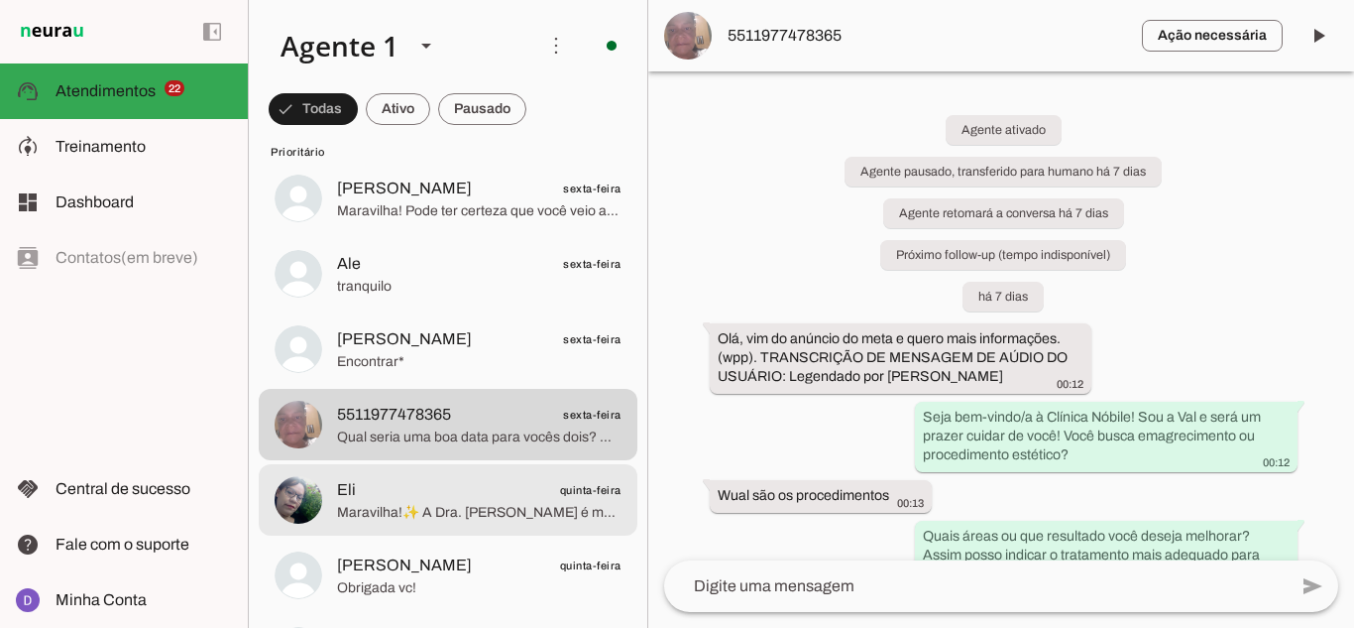
click at [462, 499] on span "Eli quinta-feira" at bounding box center [479, 490] width 285 height 25
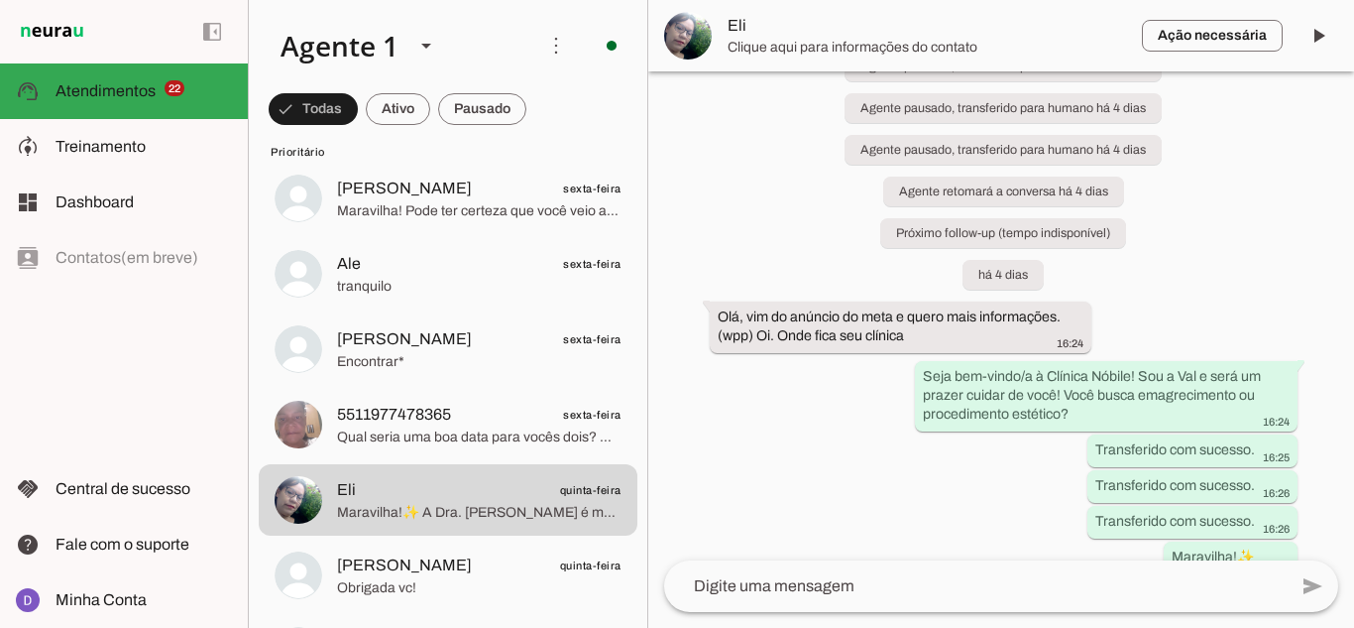
scroll to position [318, 0]
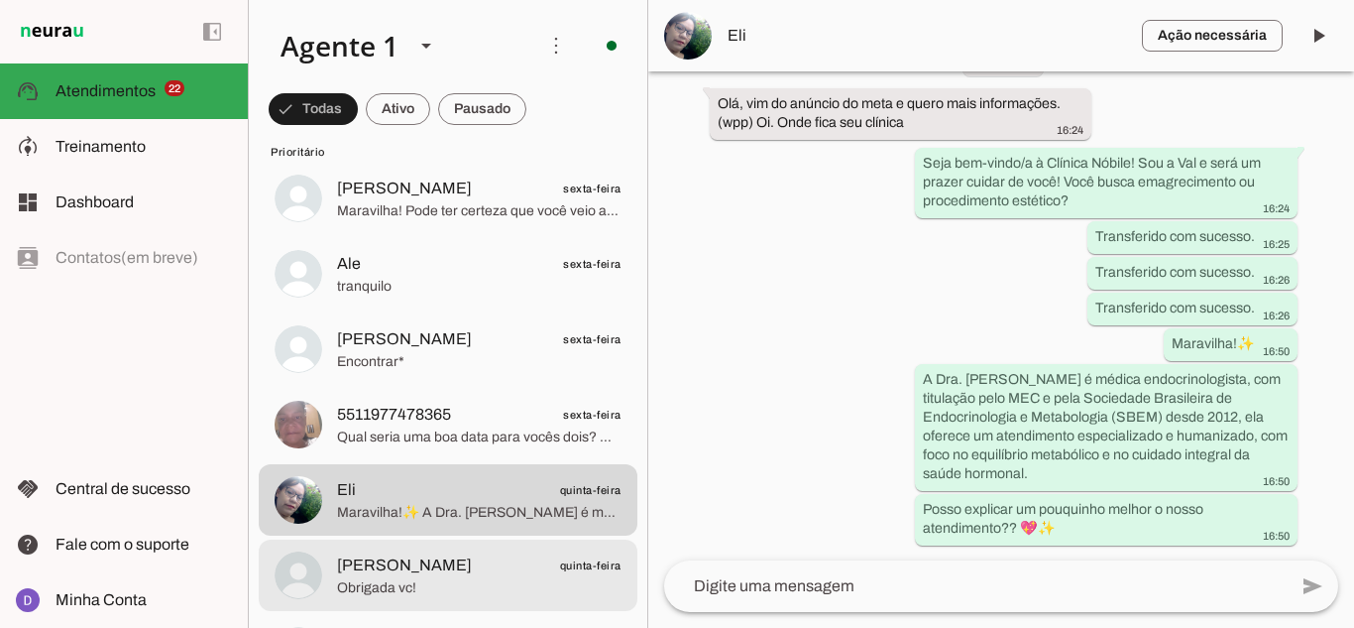
click at [451, 579] on span "Obrigada vc!" at bounding box center [479, 588] width 285 height 20
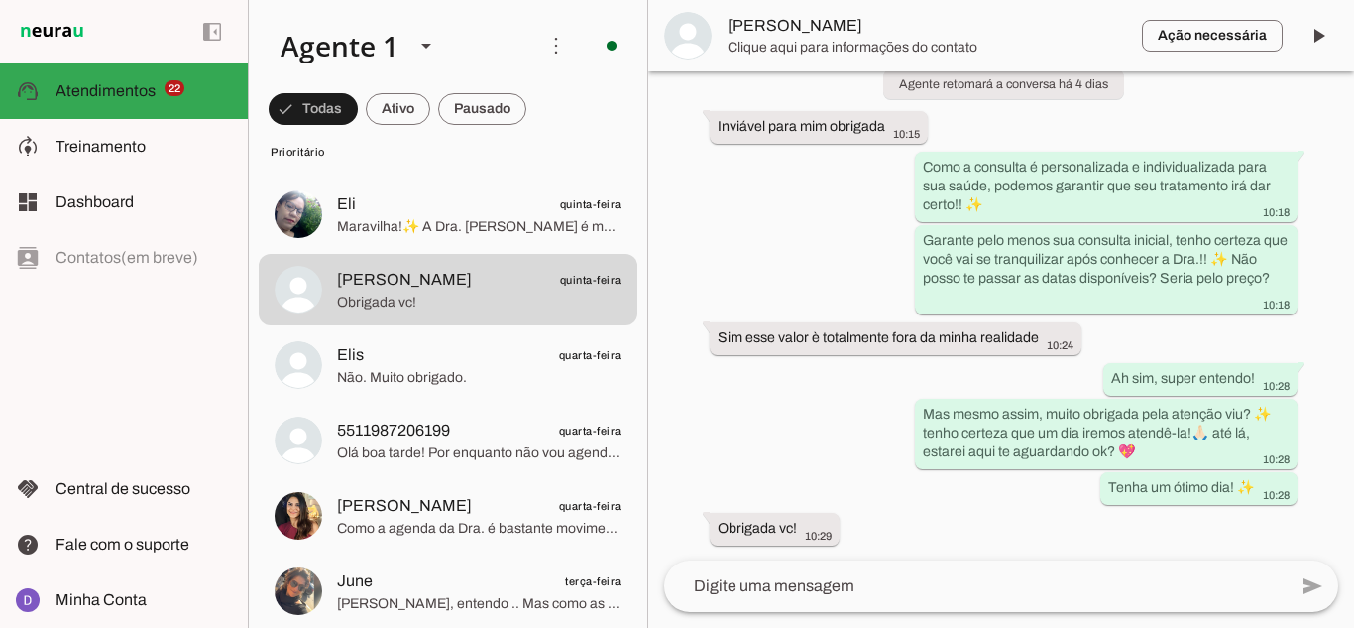
scroll to position [496, 0]
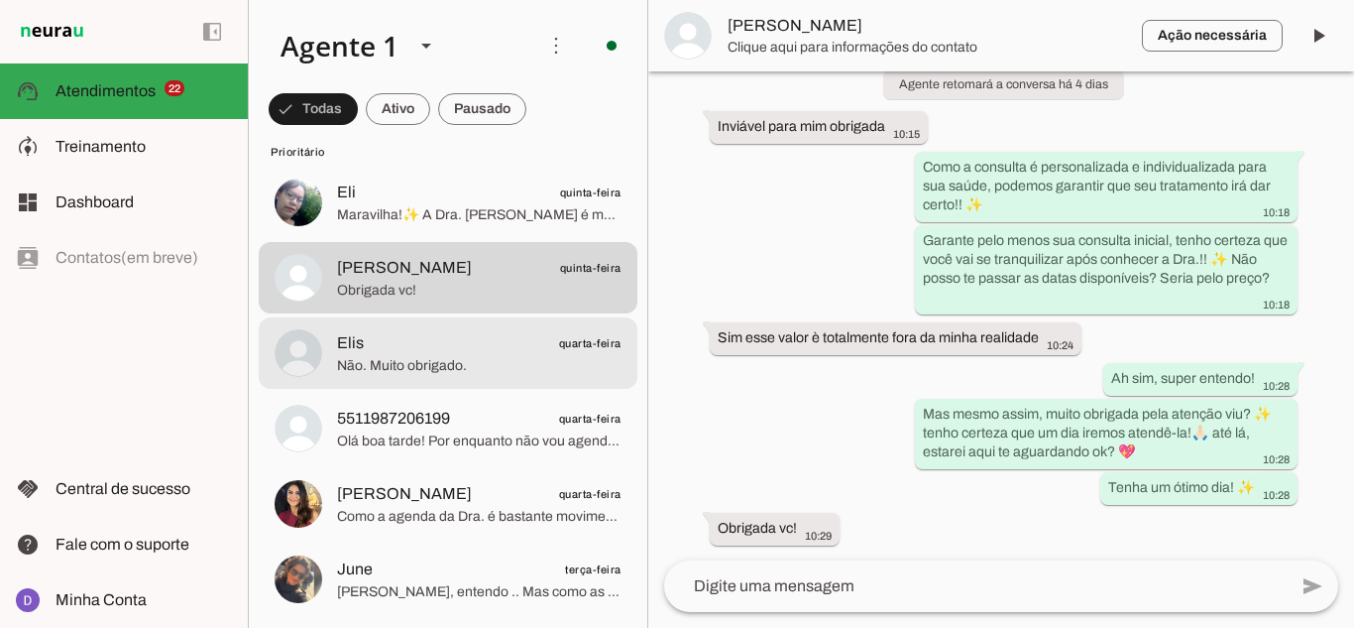
click at [439, 331] on span "Elis quarta-feira" at bounding box center [479, 343] width 285 height 25
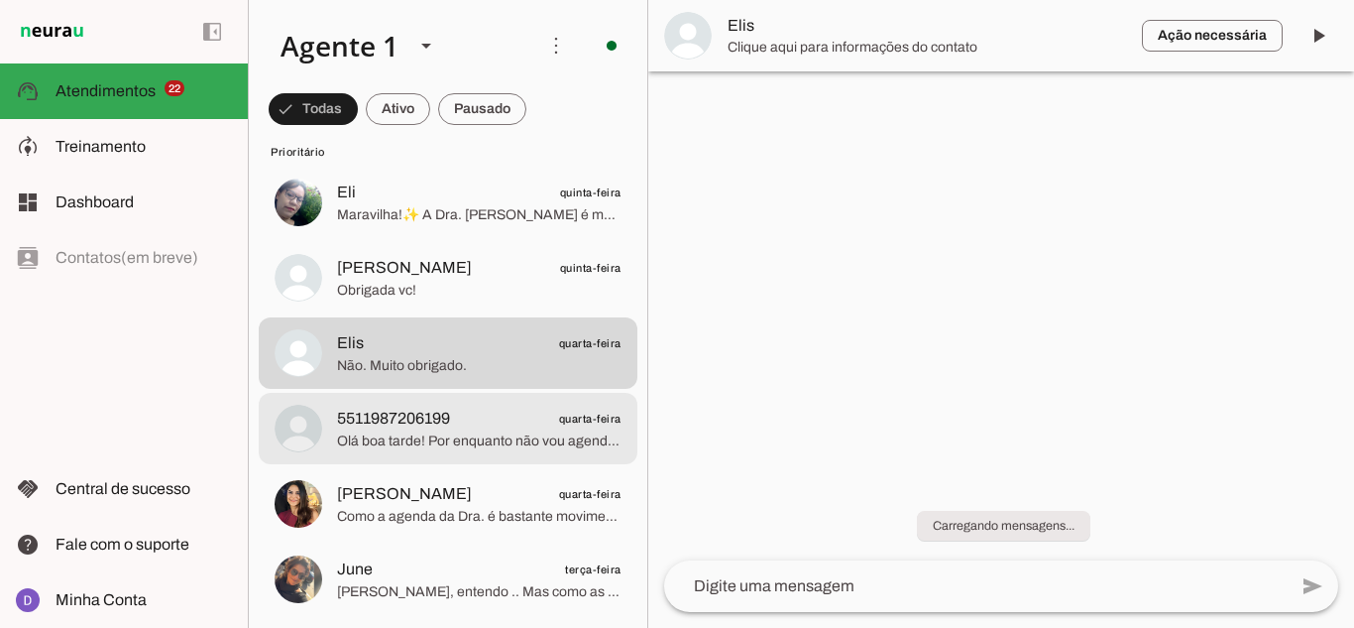
click at [434, 417] on span "5511987206199" at bounding box center [393, 418] width 113 height 24
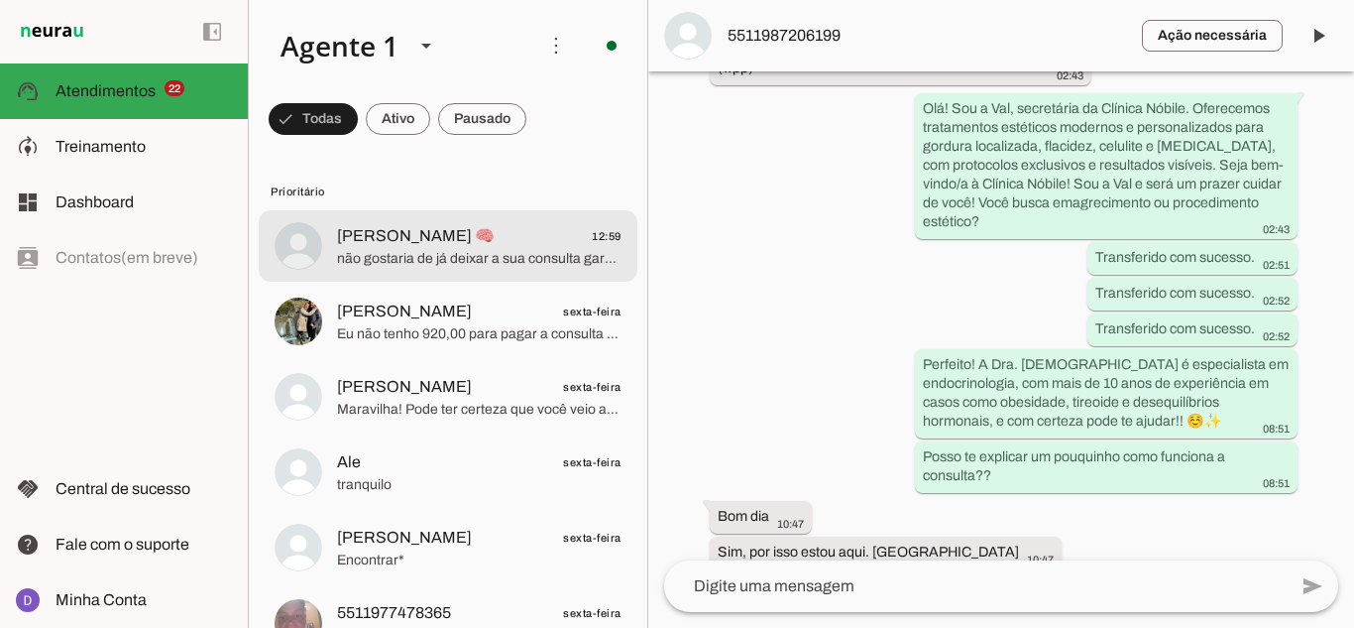
click at [456, 251] on span "não gostaria de já deixar a sua consulta garantida??" at bounding box center [479, 259] width 285 height 20
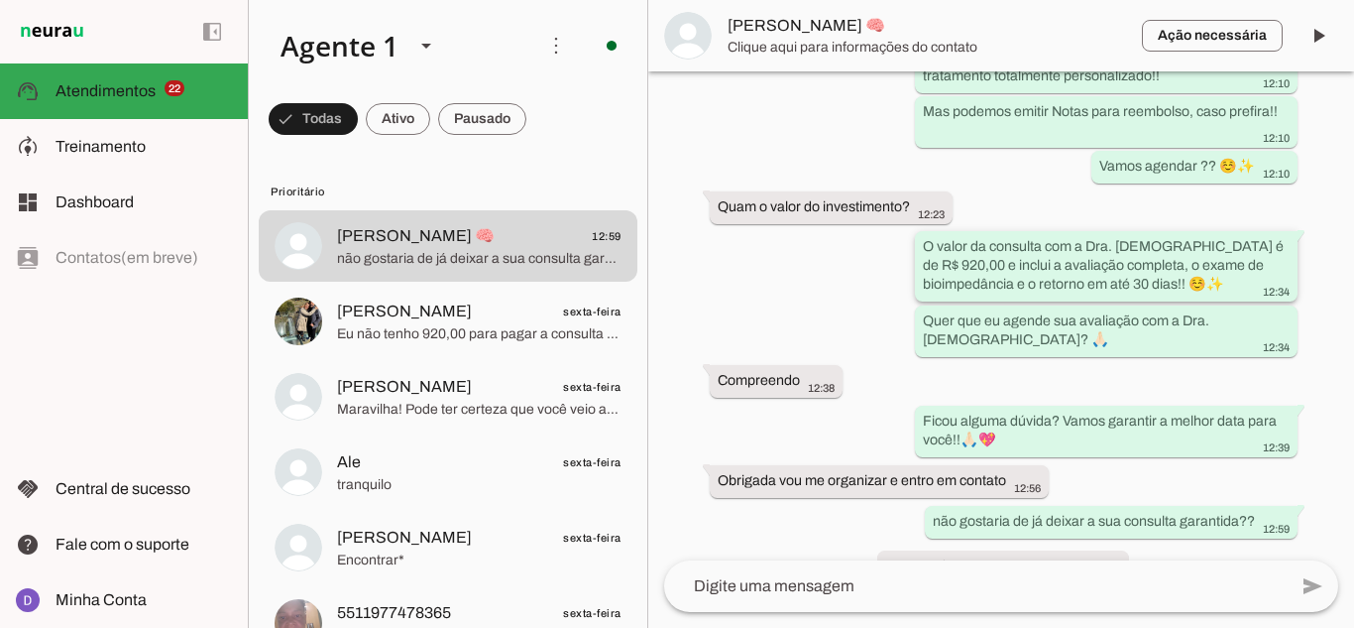
scroll to position [1068, 0]
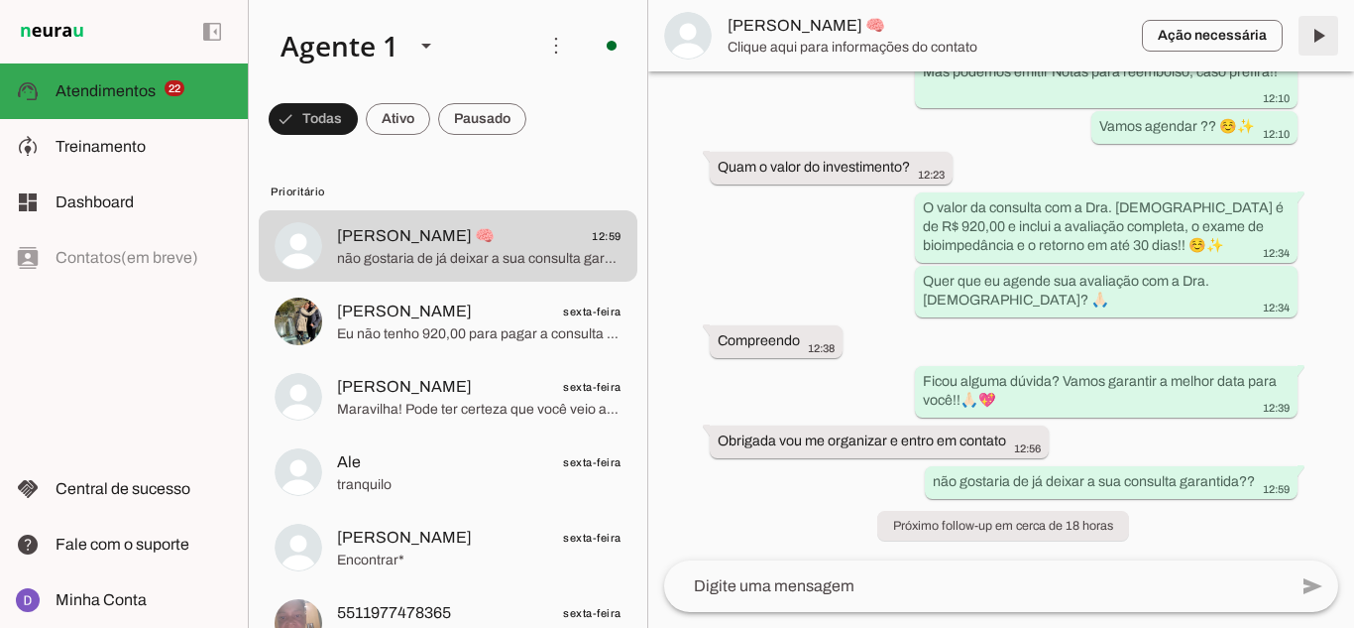
click at [1307, 39] on span at bounding box center [1319, 36] width 48 height 48
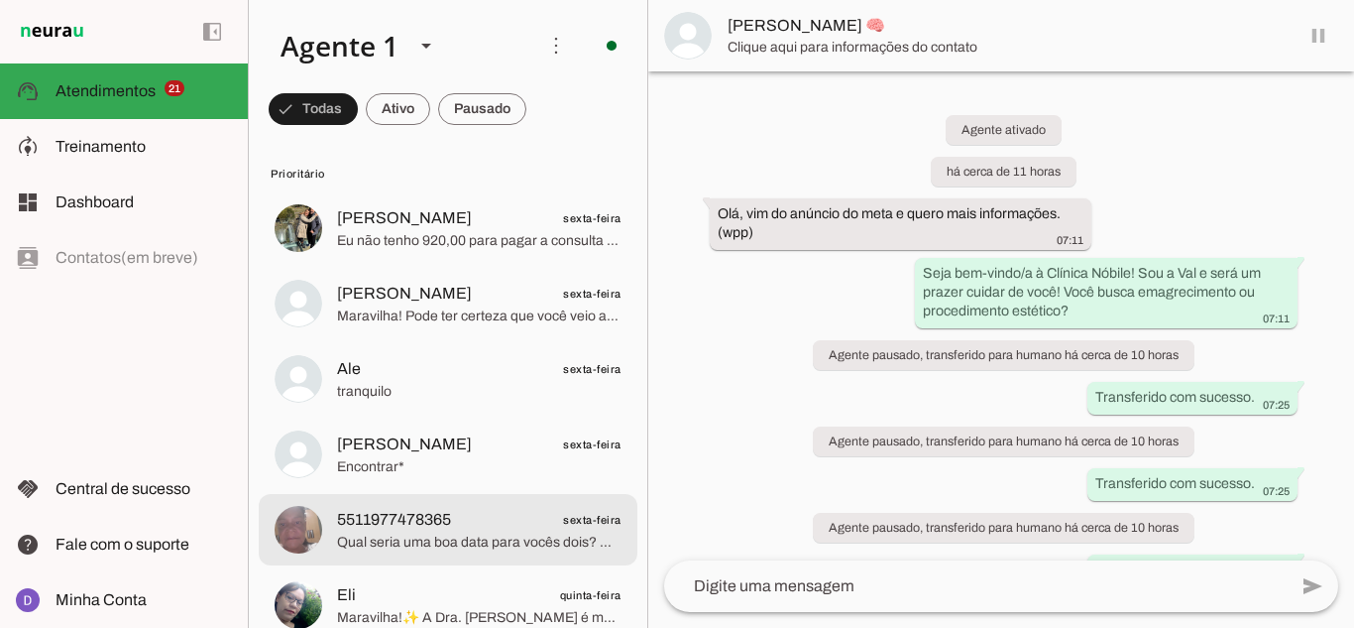
scroll to position [0, 0]
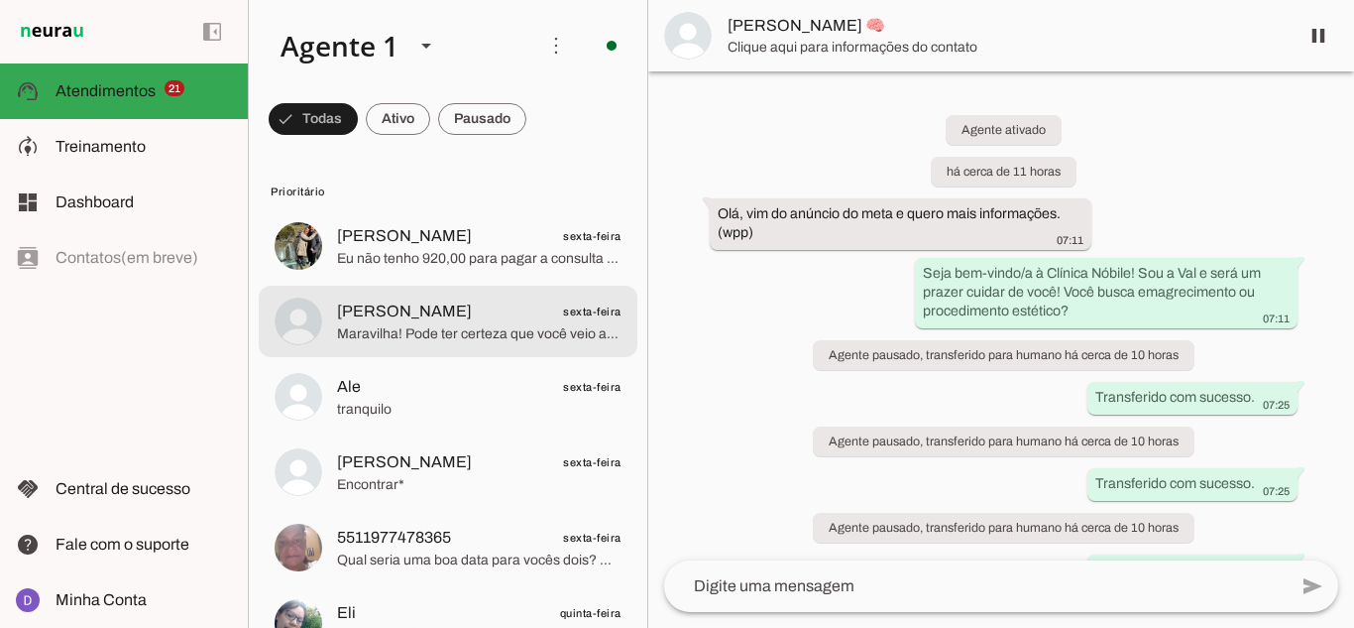
click at [422, 335] on span "Maravilha! Pode ter certeza que você veio ao lugar certo! ✨ A Dra. [PERSON_NAME…" at bounding box center [479, 334] width 285 height 20
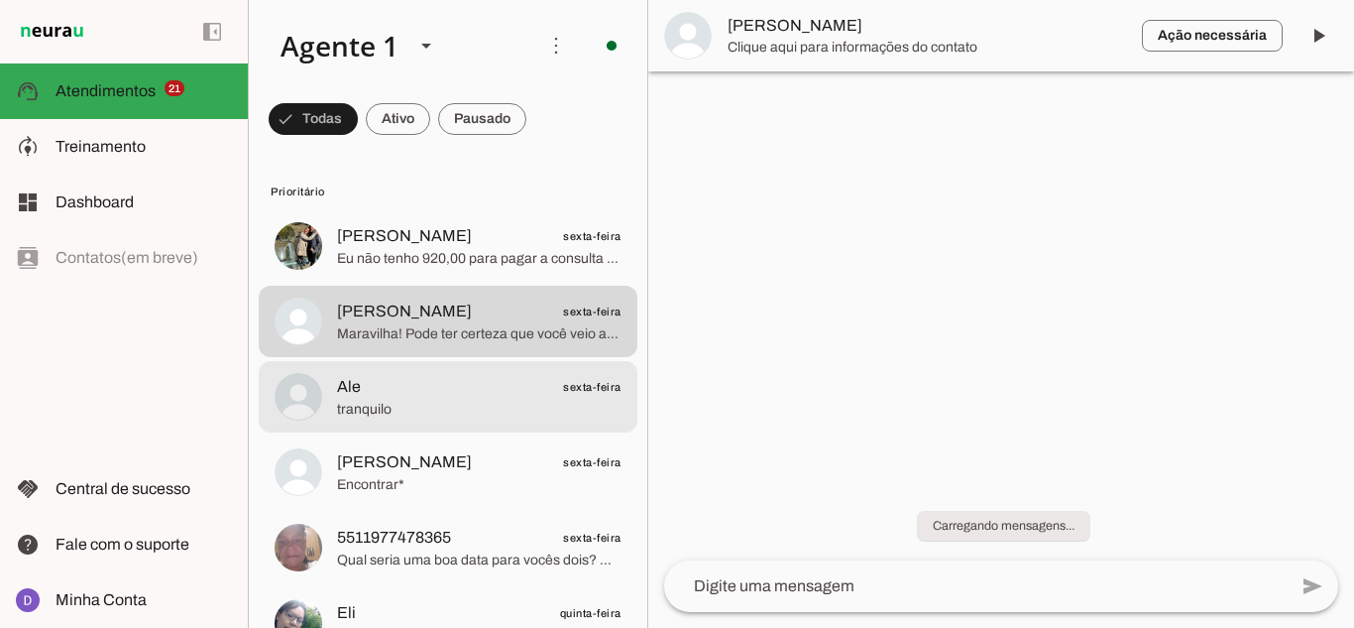
scroll to position [337, 0]
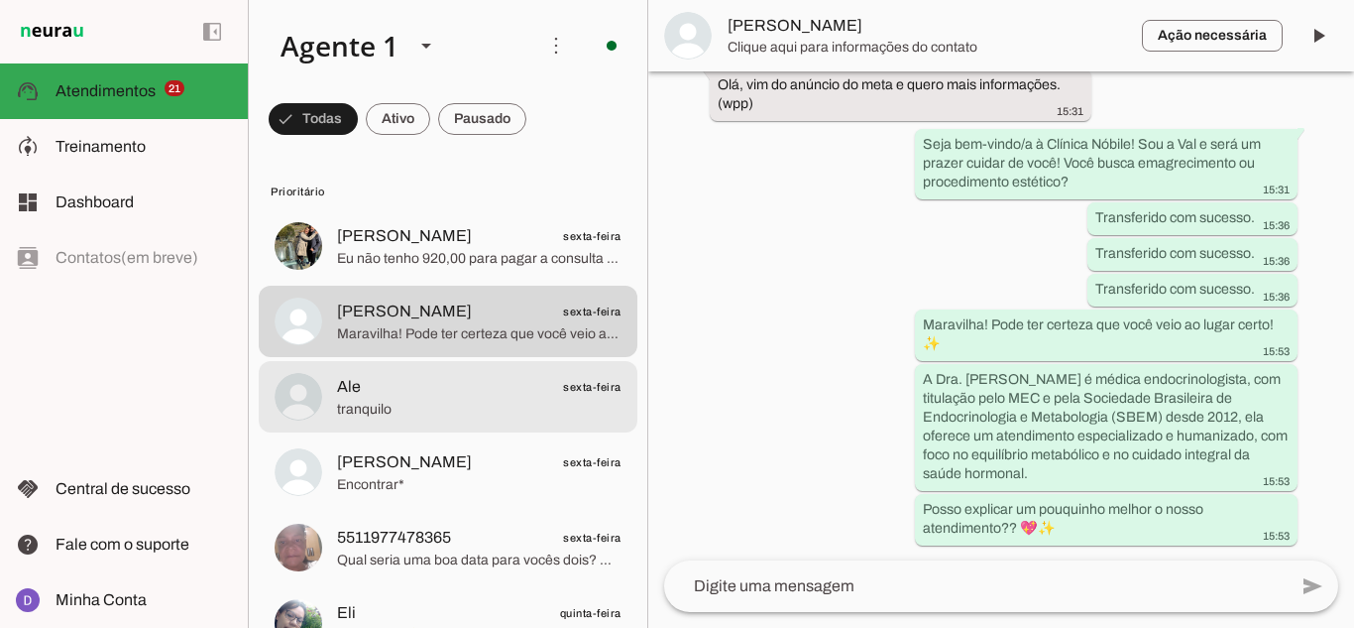
click at [416, 395] on span "Ale sexta-feira" at bounding box center [479, 387] width 285 height 25
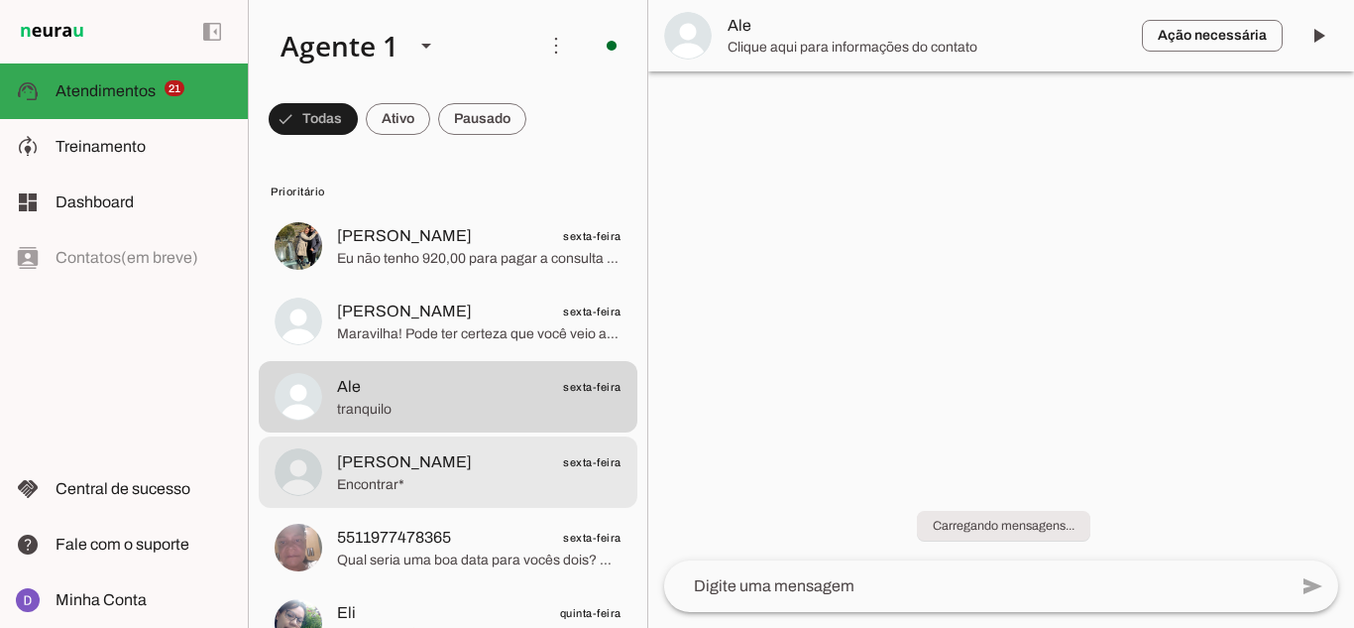
scroll to position [514, 0]
click at [413, 452] on span "[PERSON_NAME]" at bounding box center [404, 462] width 135 height 24
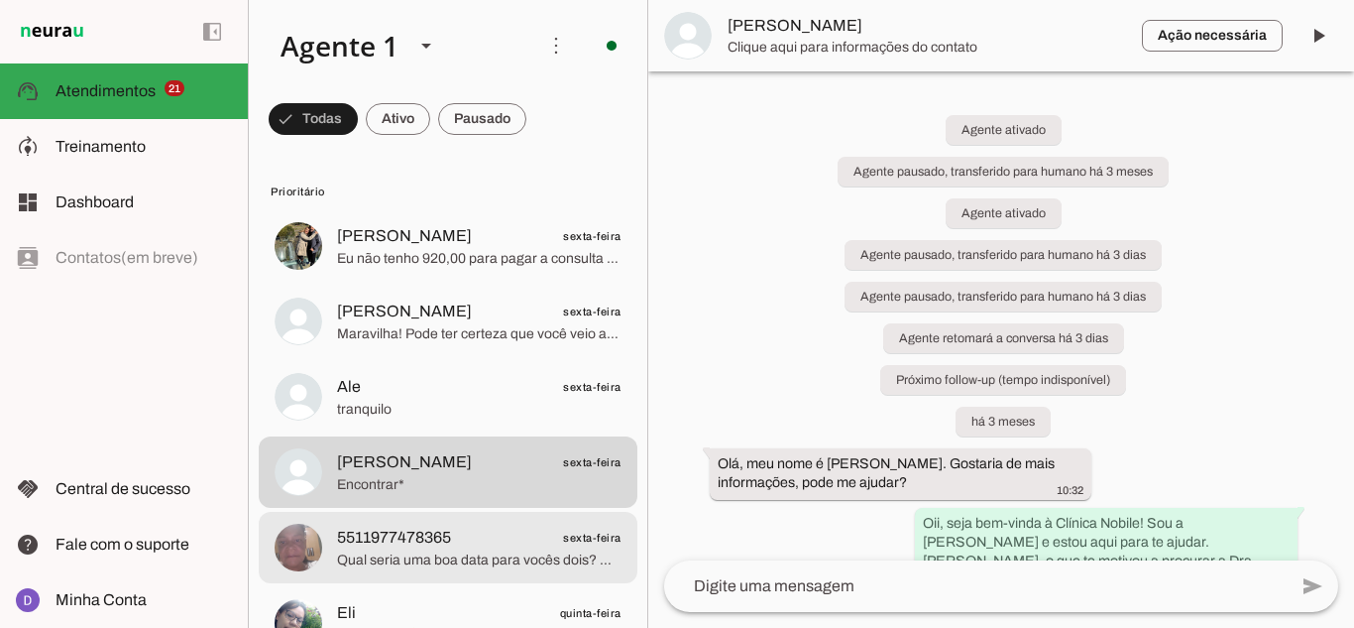
scroll to position [3045, 0]
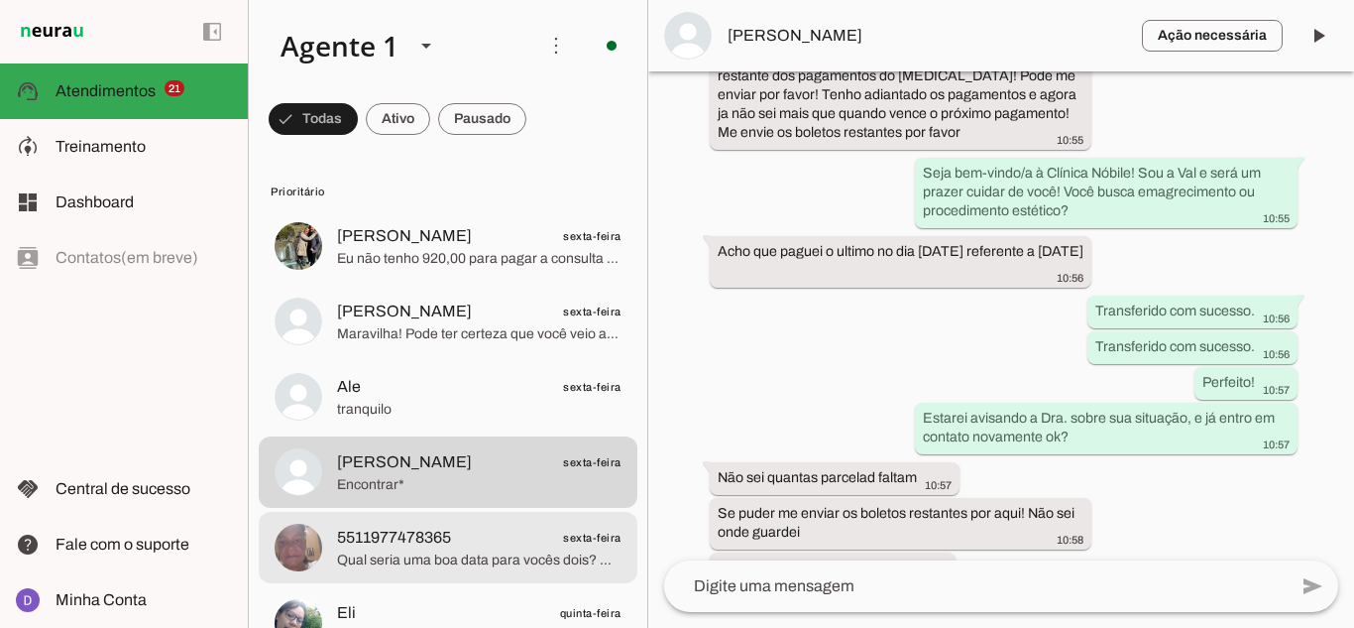
click at [428, 558] on span "Qual seria uma boa data para vocês dois? 🙏🏻☺️" at bounding box center [479, 560] width 285 height 20
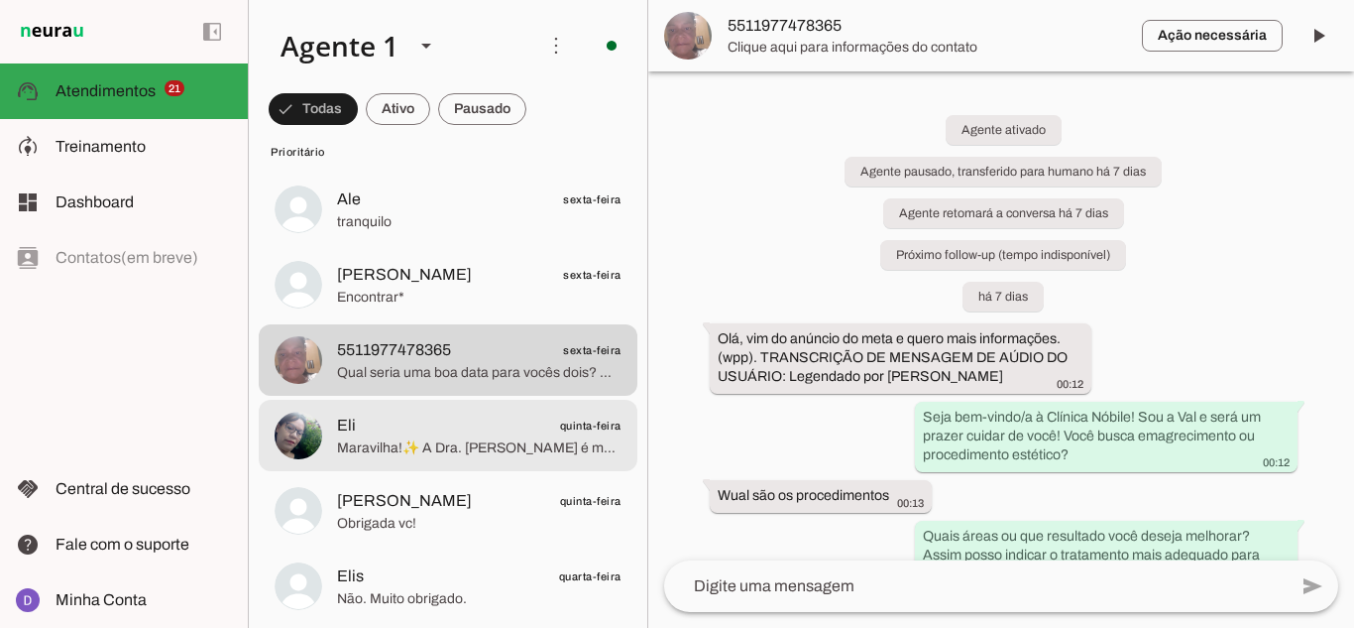
scroll to position [198, 0]
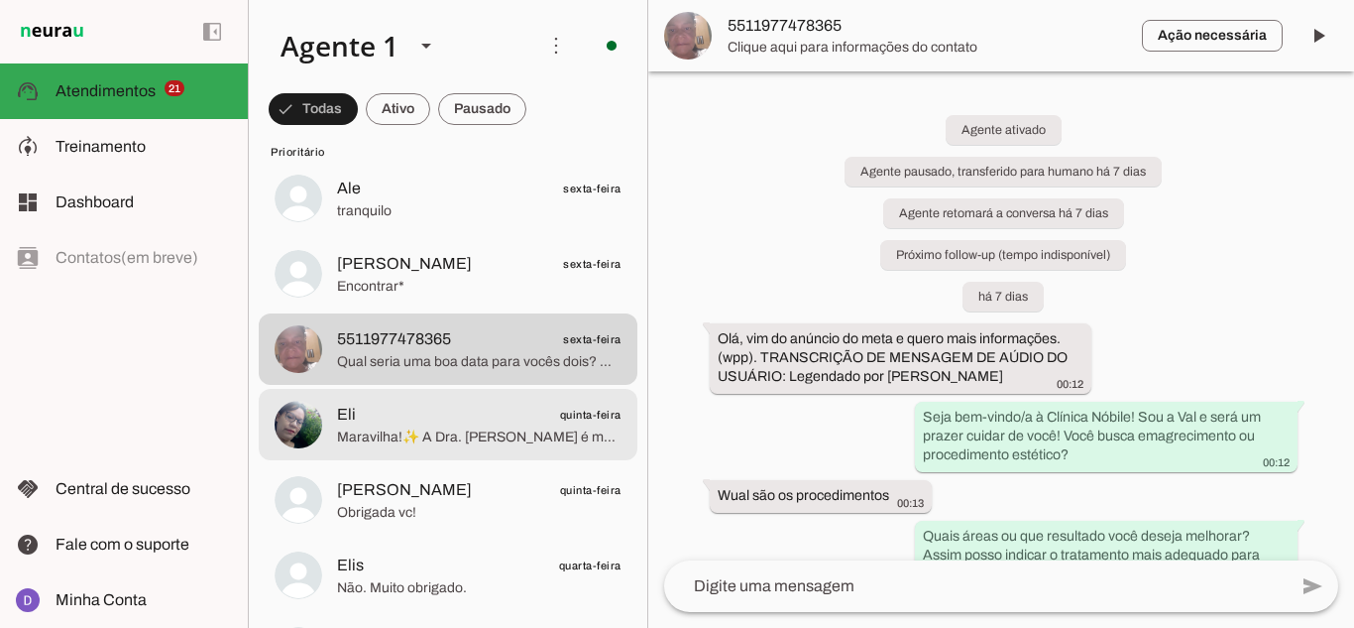
click at [450, 429] on span "Maravilha!✨ A Dra. [PERSON_NAME] é médica endocrinologista, com titulação pelo …" at bounding box center [479, 437] width 285 height 20
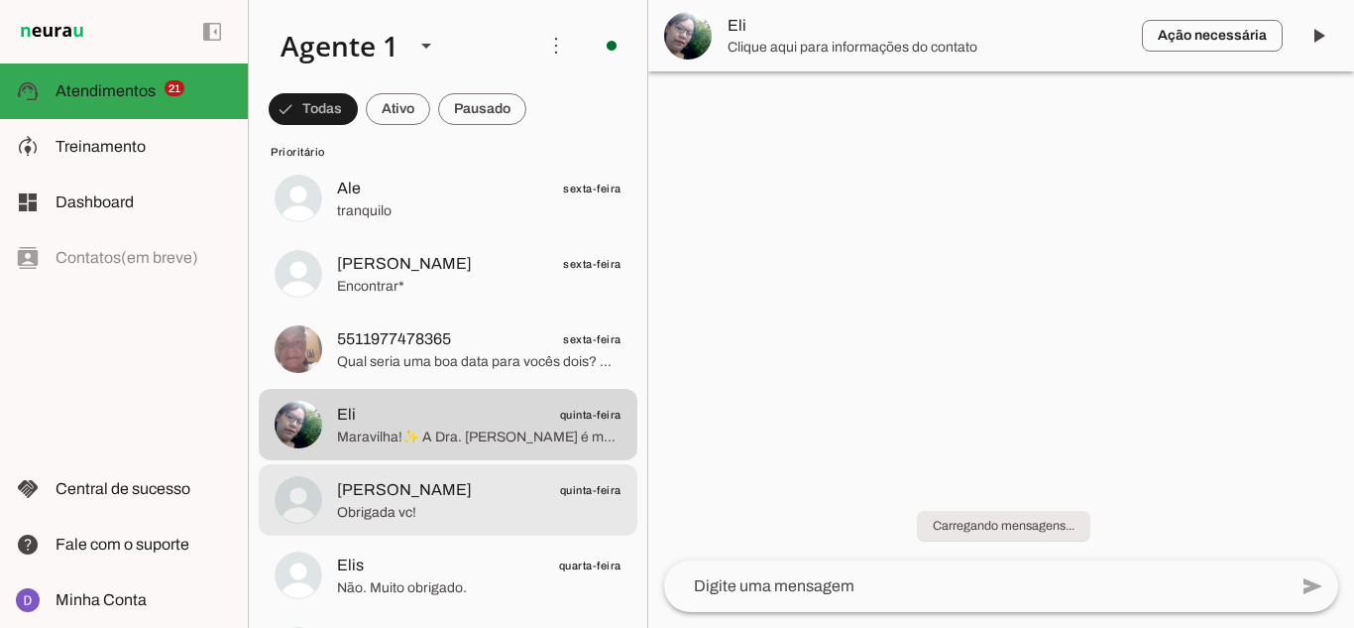
click at [420, 503] on span "Obrigada vc!" at bounding box center [479, 513] width 285 height 20
